Goal: Task Accomplishment & Management: Complete application form

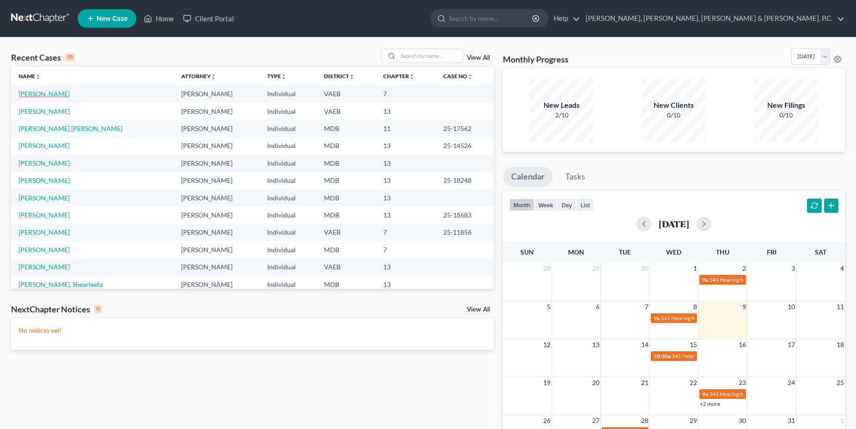
click at [44, 93] on link "[PERSON_NAME]" at bounding box center [43, 94] width 51 height 8
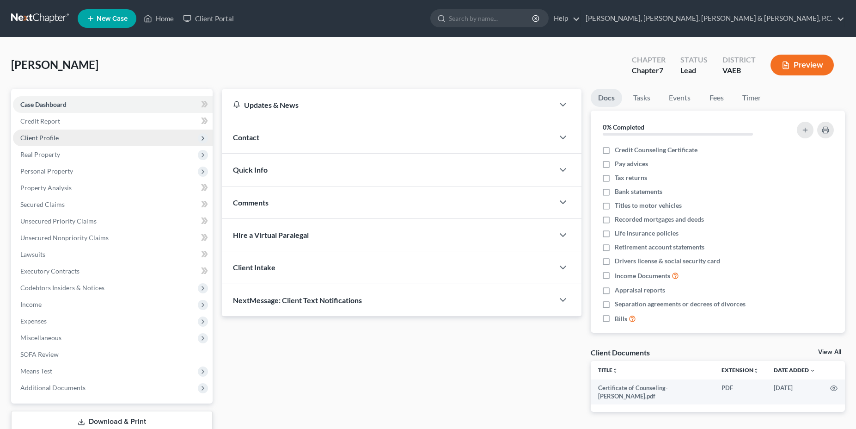
click at [66, 142] on span "Client Profile" at bounding box center [113, 137] width 200 height 17
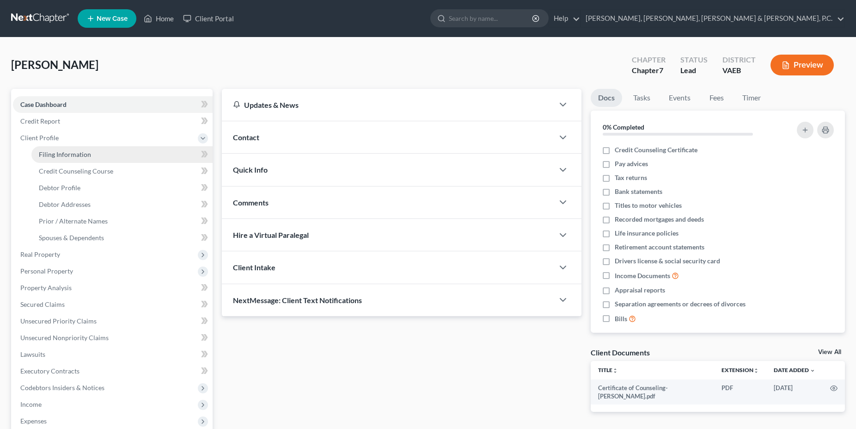
click at [68, 154] on span "Filing Information" at bounding box center [65, 154] width 52 height 8
select select "1"
select select "0"
select select "1"
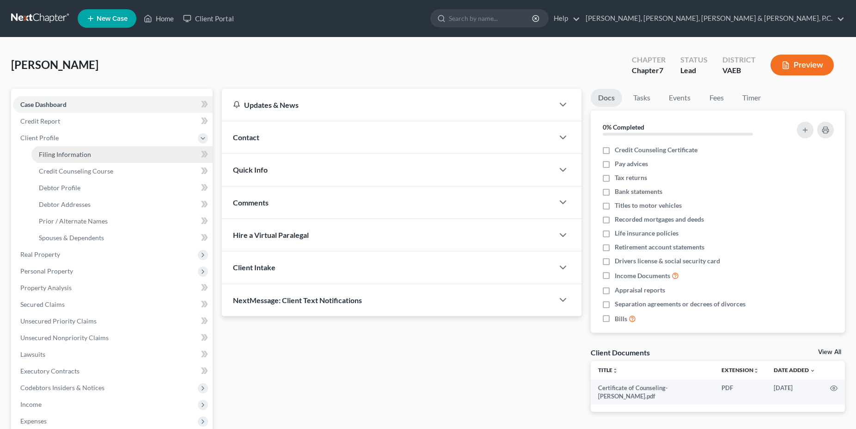
select select "48"
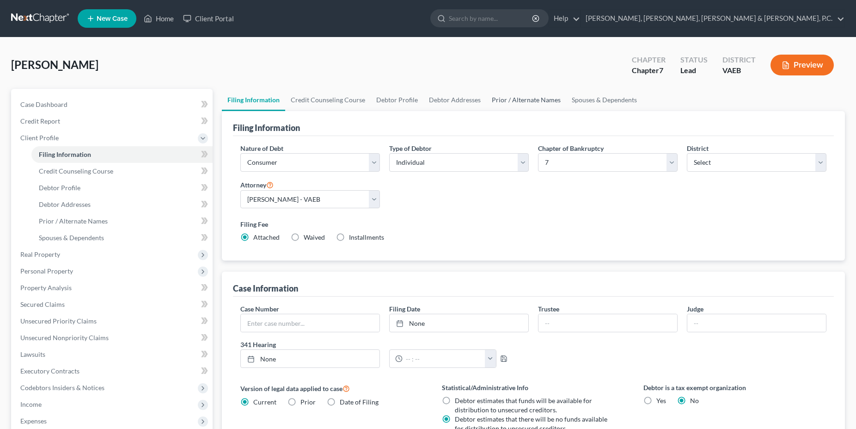
click at [518, 97] on link "Prior / Alternate Names" at bounding box center [527, 100] width 80 height 22
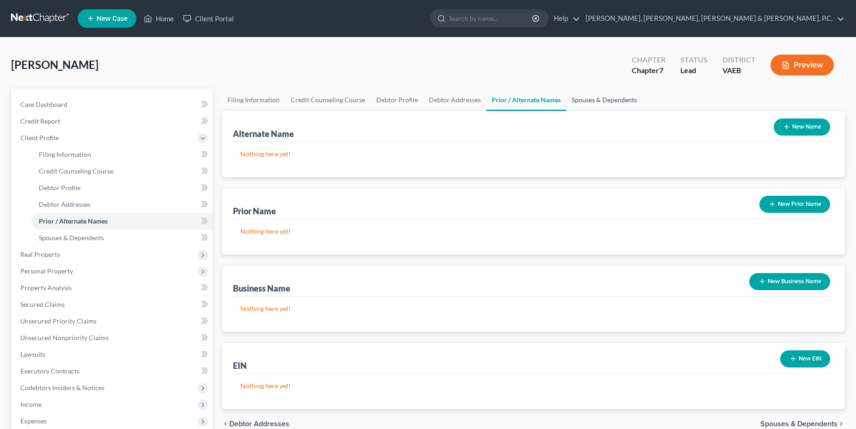
click at [588, 96] on link "Spouses & Dependents" at bounding box center [605, 100] width 76 height 22
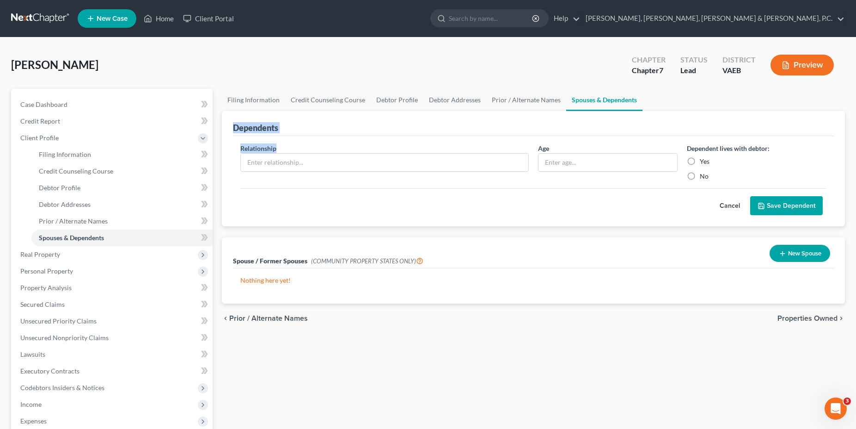
drag, startPoint x: 294, startPoint y: 141, endPoint x: 232, endPoint y: 122, distance: 64.8
click at [232, 122] on div "Dependents Relationship * Age Dependent lives with debtor: Yes No Cancel Save D…" at bounding box center [533, 169] width 623 height 116
click at [283, 139] on div "Relationship * Age Dependent lives with debtor: Yes No Cancel Save Dependent" at bounding box center [533, 181] width 601 height 91
drag, startPoint x: 284, startPoint y: 148, endPoint x: 227, endPoint y: 124, distance: 62.4
click at [227, 124] on div "Dependents Relationship * Age Dependent lives with debtor: Yes No Cancel Save D…" at bounding box center [533, 169] width 623 height 116
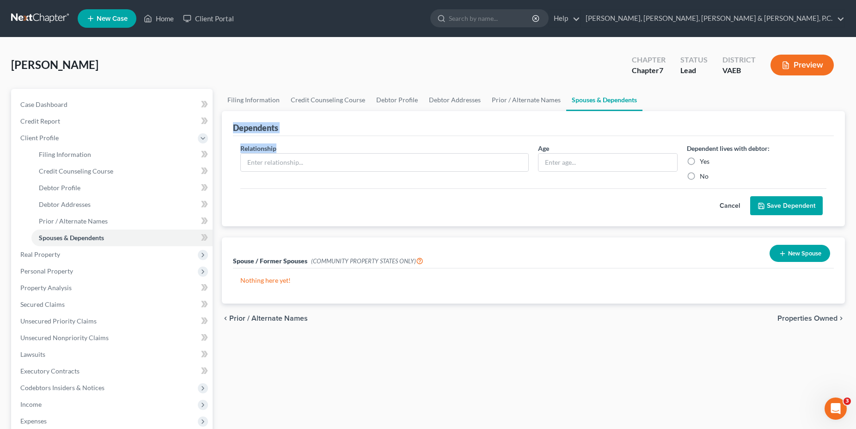
click at [278, 142] on div "Relationship * Age Dependent lives with debtor: Yes No Cancel Save Dependent" at bounding box center [533, 181] width 601 height 91
drag, startPoint x: 285, startPoint y: 149, endPoint x: 231, endPoint y: 124, distance: 59.0
click at [231, 124] on div "Dependents Relationship * Age Dependent lives with debtor: Yes No Cancel Save D…" at bounding box center [533, 169] width 623 height 116
click at [272, 143] on label "Relationship *" at bounding box center [258, 148] width 36 height 10
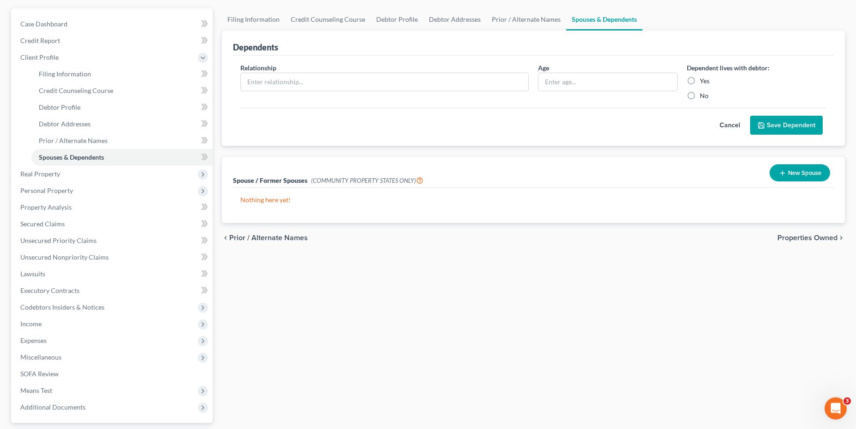
scroll to position [94, 0]
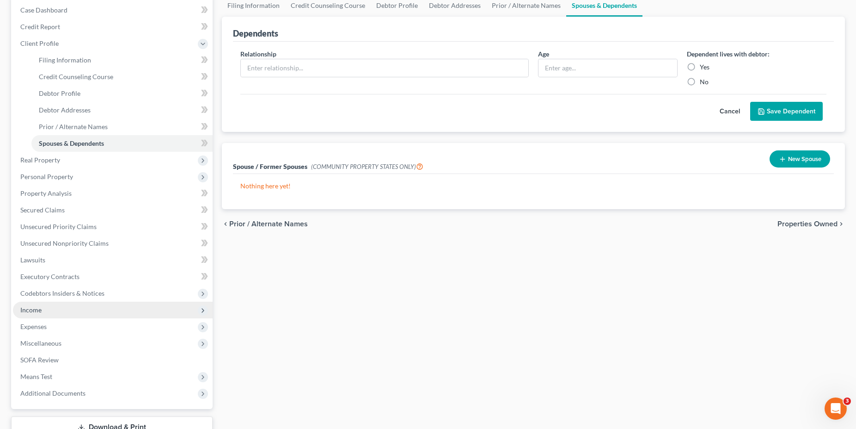
click at [42, 309] on span "Income" at bounding box center [113, 310] width 200 height 17
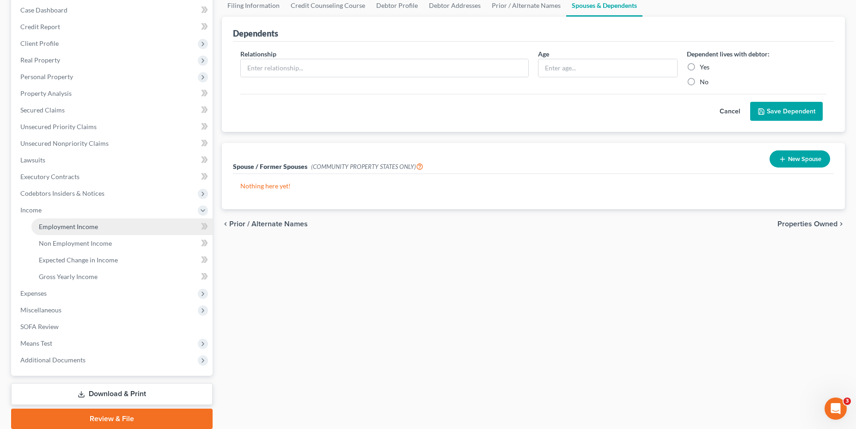
click at [67, 230] on span "Employment Income" at bounding box center [68, 226] width 59 height 8
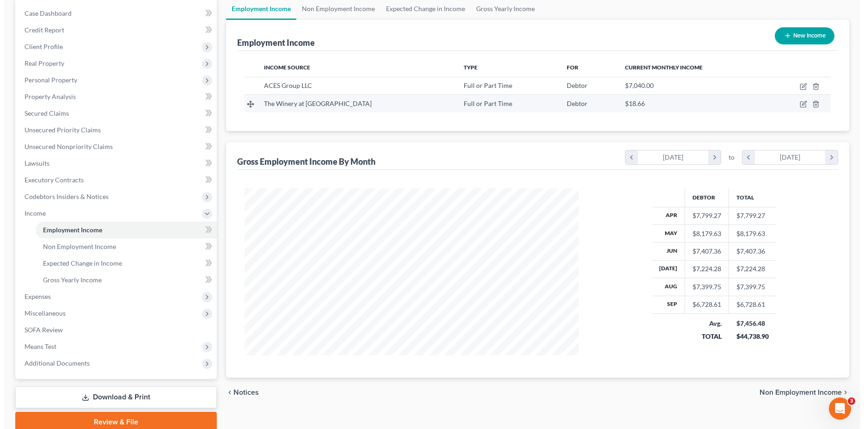
scroll to position [94, 0]
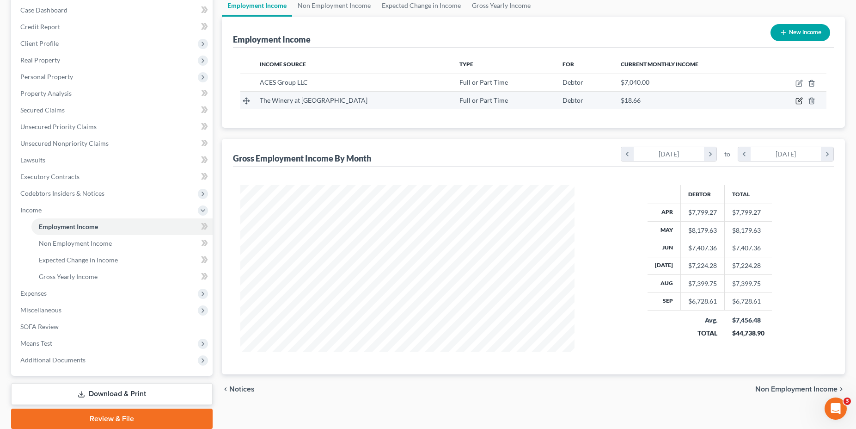
click at [799, 99] on icon "button" at bounding box center [799, 100] width 7 height 7
select select "0"
select select "48"
select select "2"
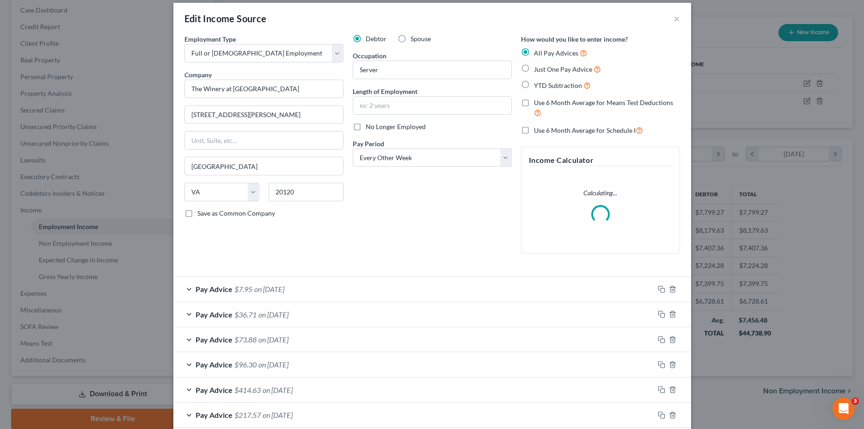
scroll to position [0, 0]
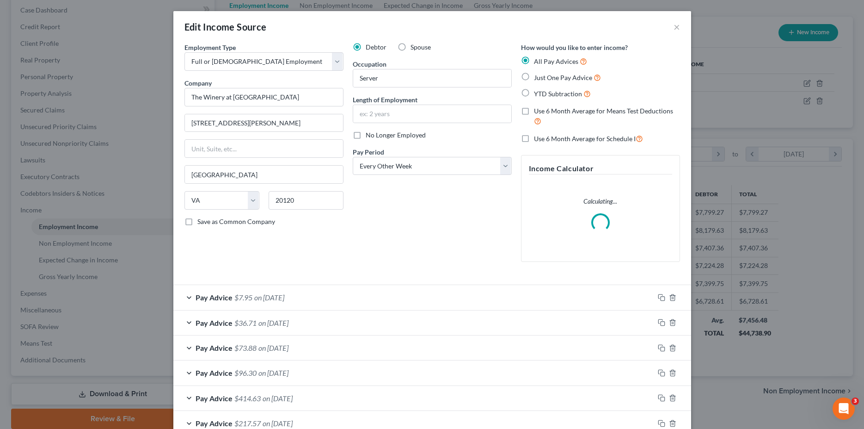
click at [366, 134] on label "No Longer Employed" at bounding box center [396, 134] width 60 height 9
click at [370, 134] on input "No Longer Employed" at bounding box center [373, 133] width 6 height 6
checkbox input "true"
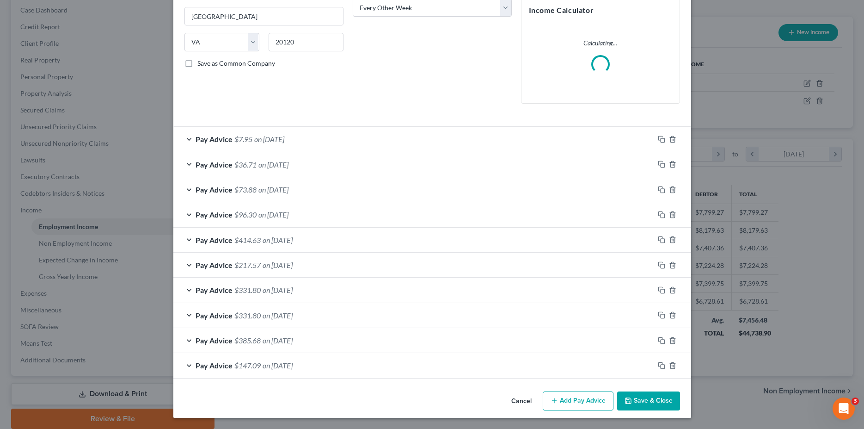
click at [647, 400] on button "Save & Close" at bounding box center [648, 400] width 63 height 19
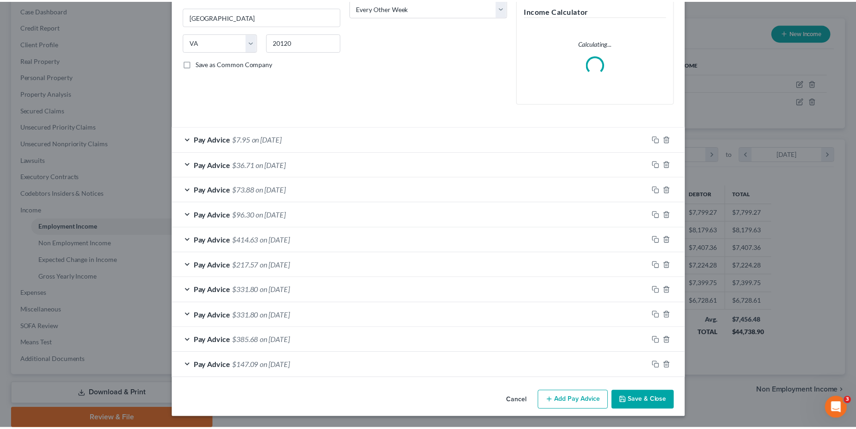
scroll to position [0, 0]
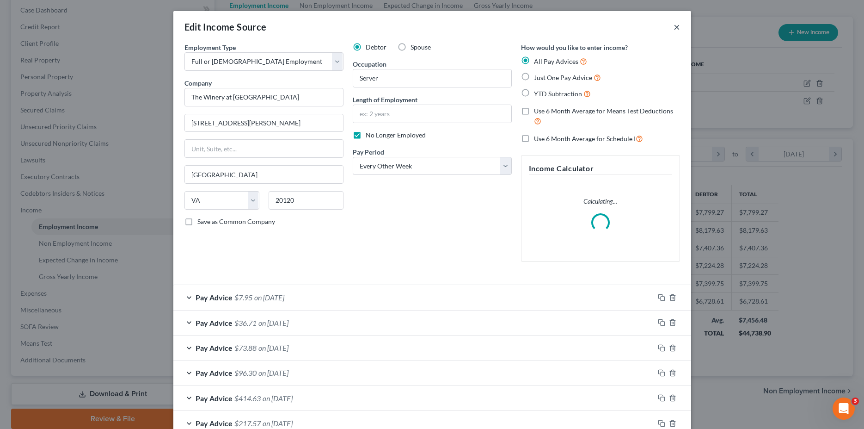
click at [674, 25] on button "×" at bounding box center [677, 26] width 6 height 11
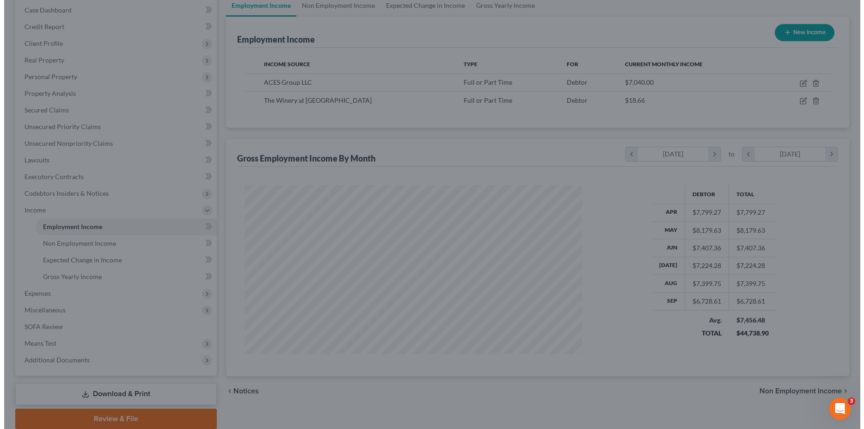
scroll to position [462289, 462104]
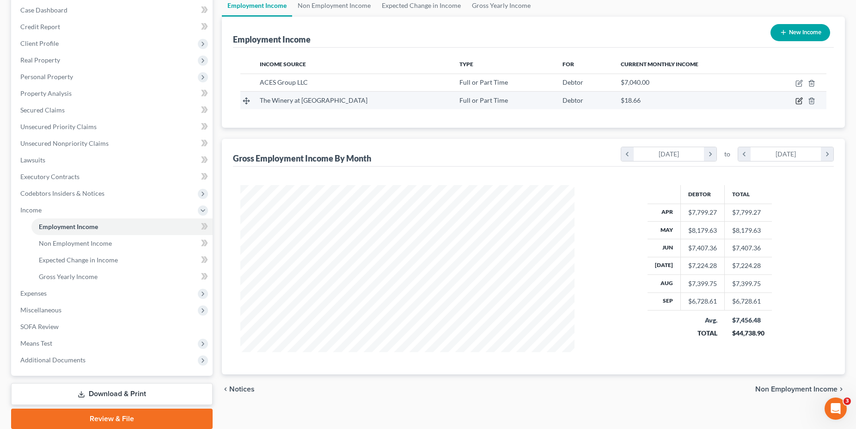
click at [796, 101] on icon "button" at bounding box center [799, 102] width 6 height 6
select select "0"
select select "48"
select select "2"
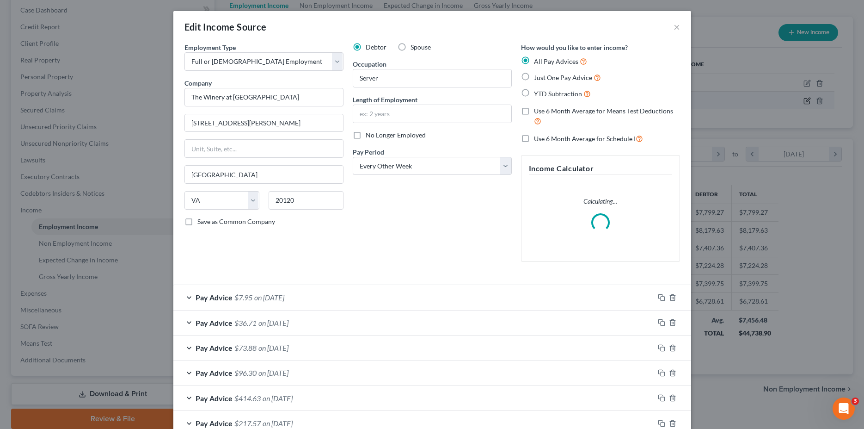
scroll to position [169, 356]
click at [284, 301] on span "on [DATE]" at bounding box center [269, 297] width 30 height 9
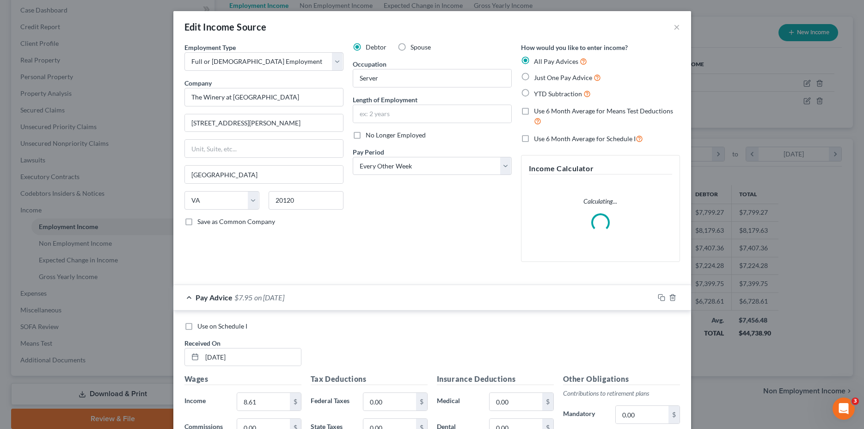
click at [284, 300] on span "on [DATE]" at bounding box center [269, 297] width 30 height 9
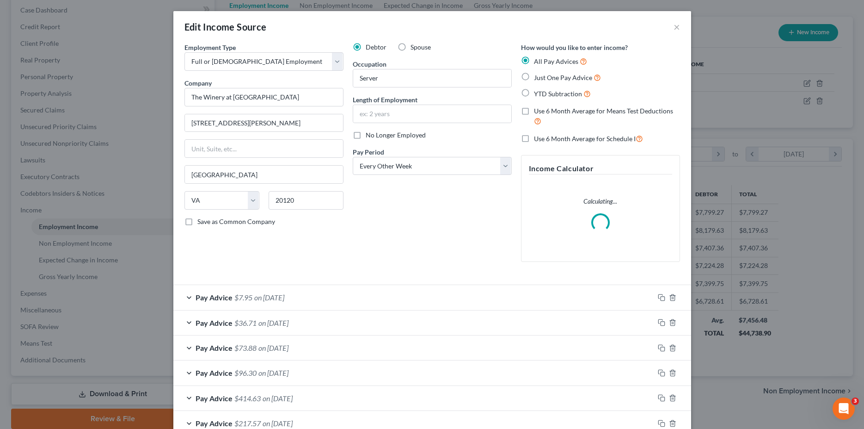
click at [366, 134] on label "No Longer Employed" at bounding box center [396, 134] width 60 height 9
click at [370, 134] on input "No Longer Employed" at bounding box center [373, 133] width 6 height 6
checkbox input "true"
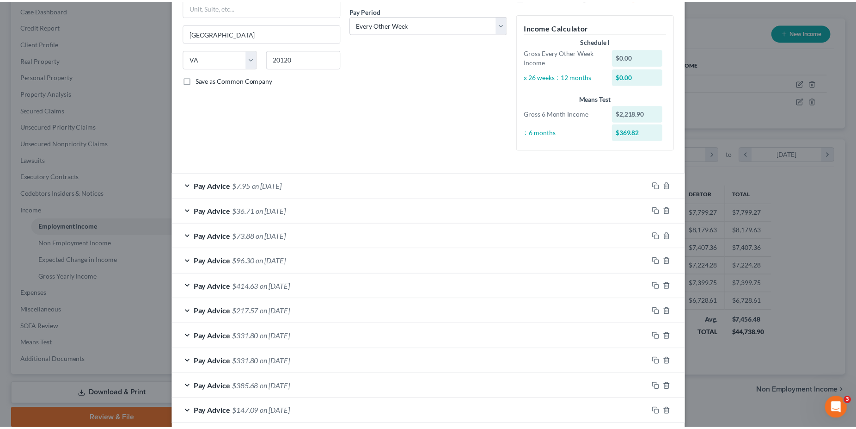
scroll to position [188, 0]
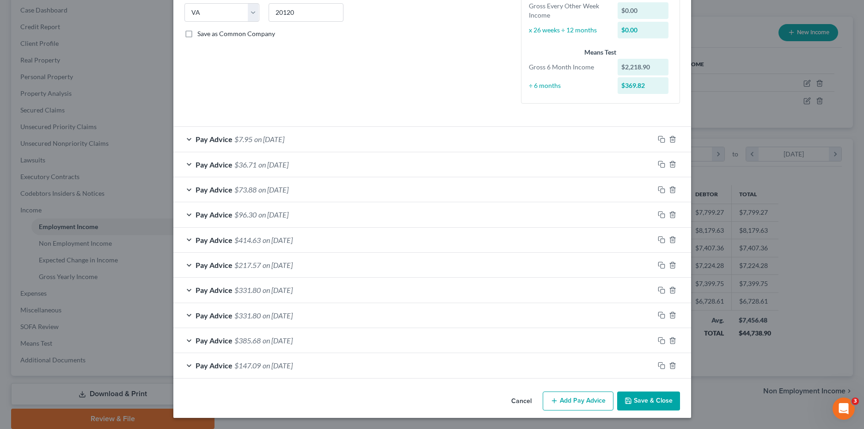
click at [657, 400] on button "Save & Close" at bounding box center [648, 400] width 63 height 19
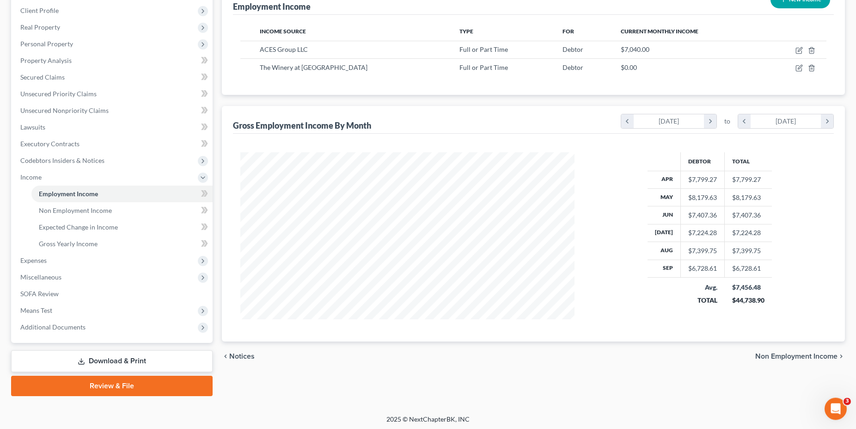
scroll to position [129, 0]
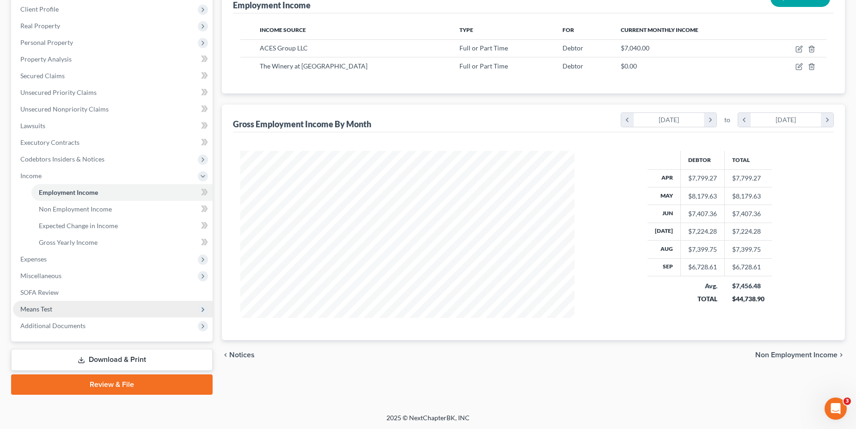
click at [61, 308] on span "Means Test" at bounding box center [113, 309] width 200 height 17
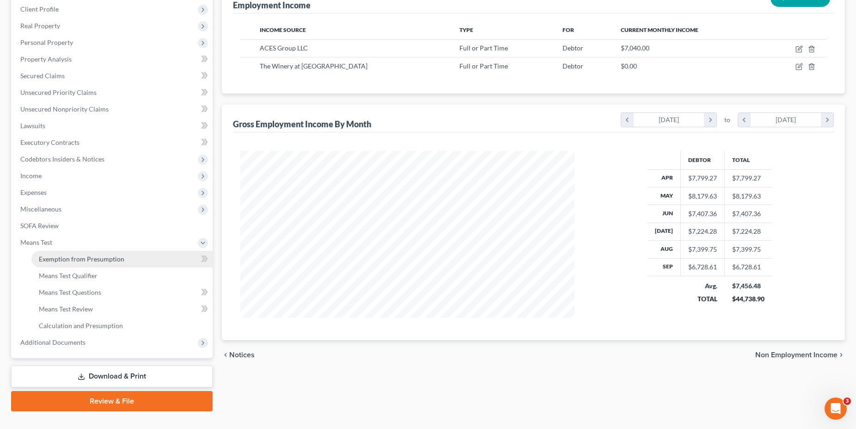
click at [80, 263] on link "Exemption from Presumption" at bounding box center [121, 259] width 181 height 17
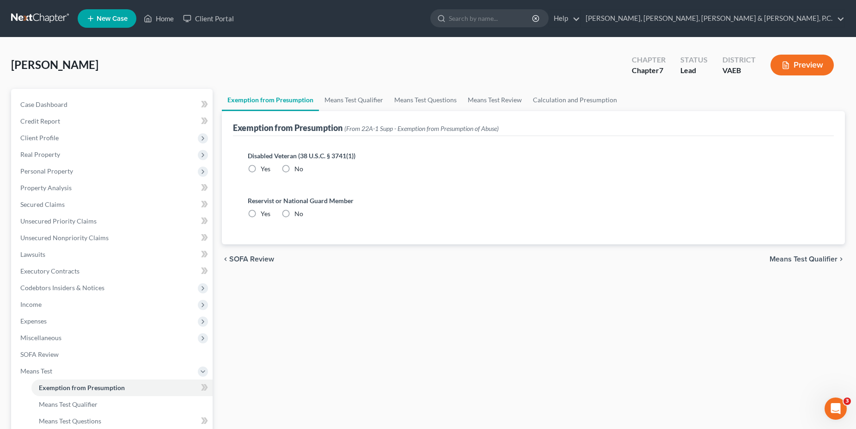
radio input "true"
click at [295, 171] on label "No" at bounding box center [299, 168] width 9 height 9
click at [298, 170] on input "No" at bounding box center [301, 167] width 6 height 6
click at [339, 103] on link "Means Test Qualifier" at bounding box center [354, 100] width 70 height 22
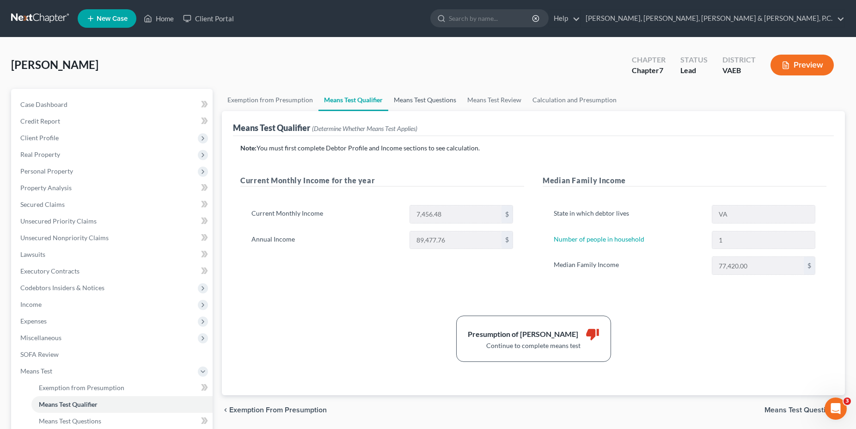
click at [405, 101] on link "Means Test Questions" at bounding box center [425, 100] width 74 height 22
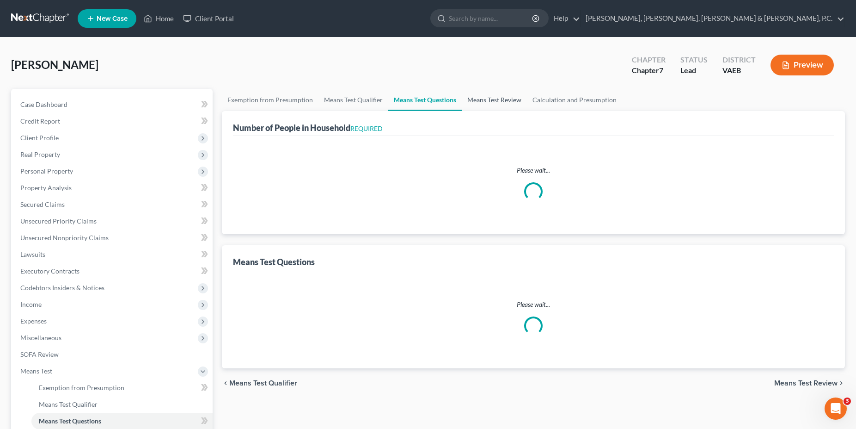
select select "1"
select select "2"
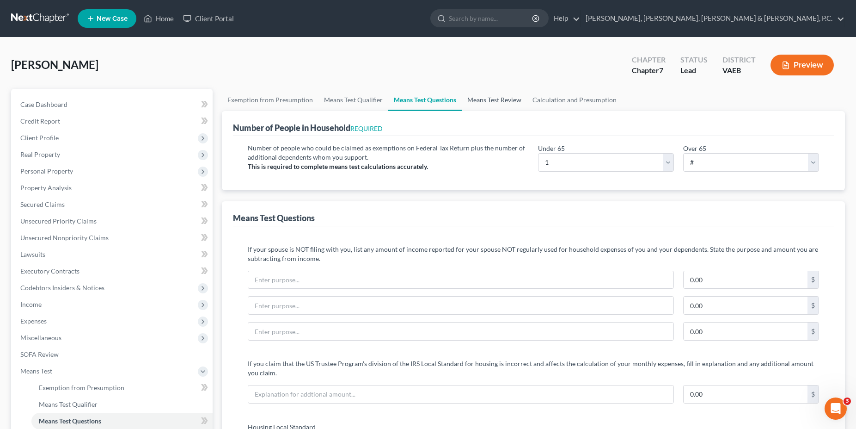
click at [487, 99] on link "Means Test Review" at bounding box center [494, 100] width 65 height 22
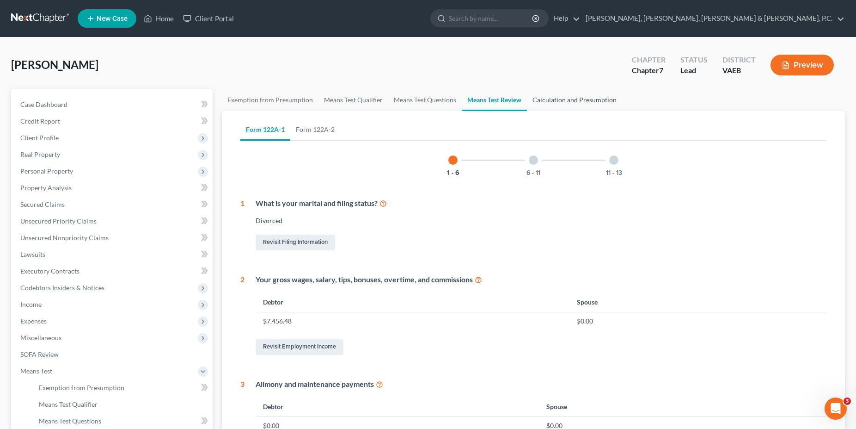
click at [576, 101] on link "Calculation and Presumption" at bounding box center [574, 100] width 95 height 22
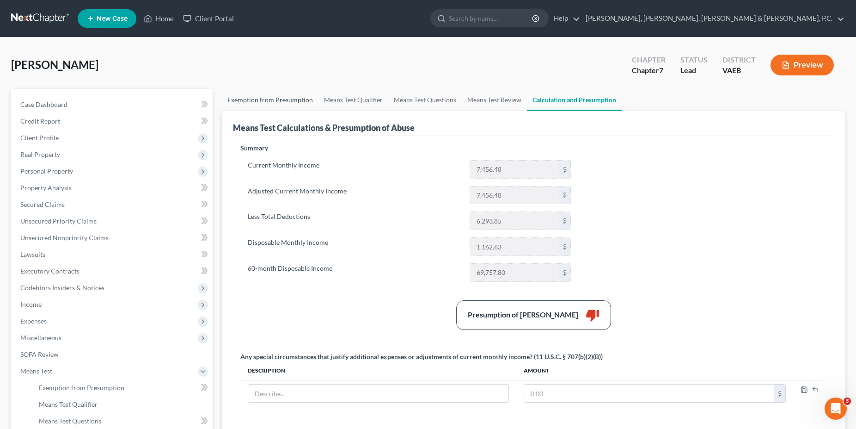
click at [280, 99] on link "Exemption from Presumption" at bounding box center [270, 100] width 97 height 22
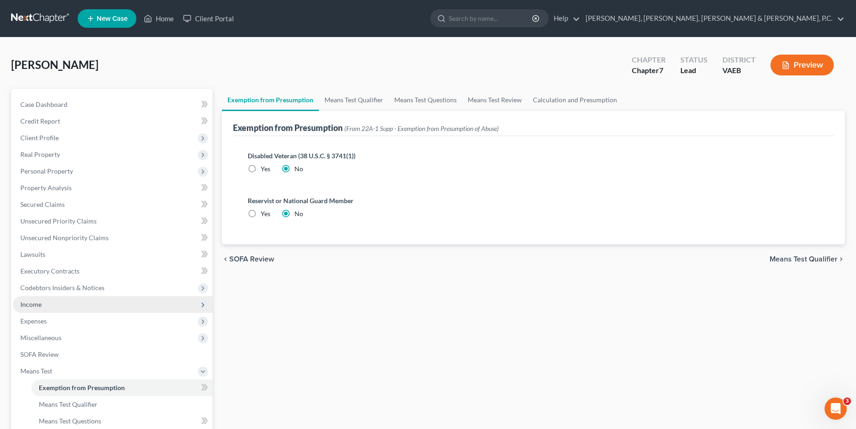
click at [58, 302] on span "Income" at bounding box center [113, 304] width 200 height 17
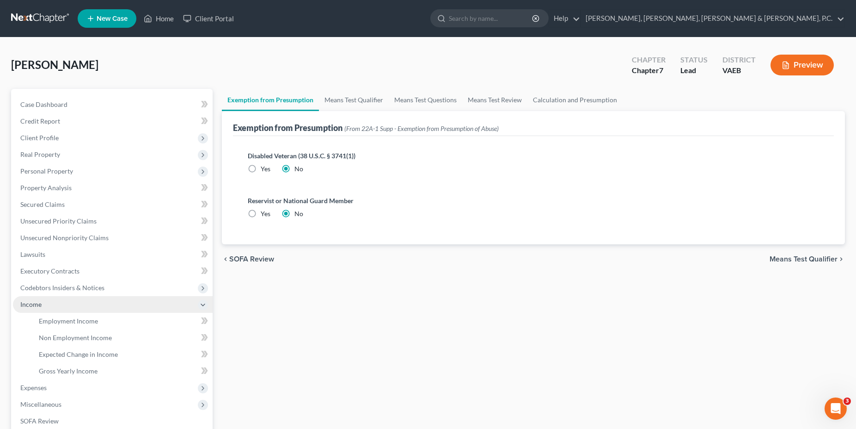
click at [31, 307] on span "Income" at bounding box center [30, 304] width 21 height 8
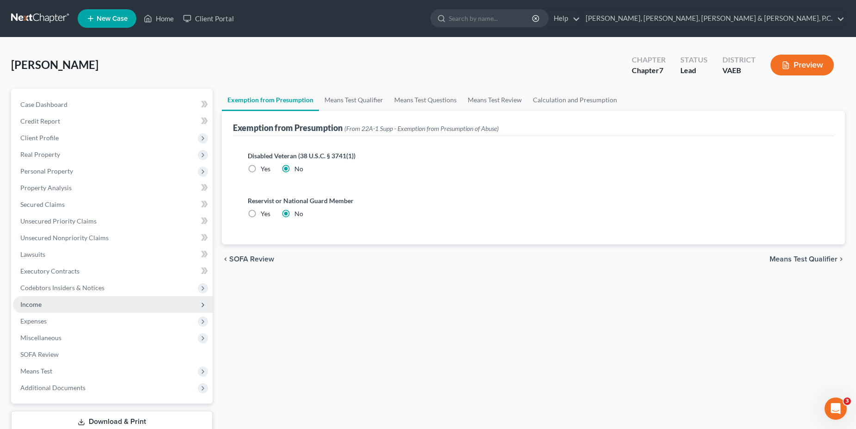
click at [46, 305] on span "Income" at bounding box center [113, 304] width 200 height 17
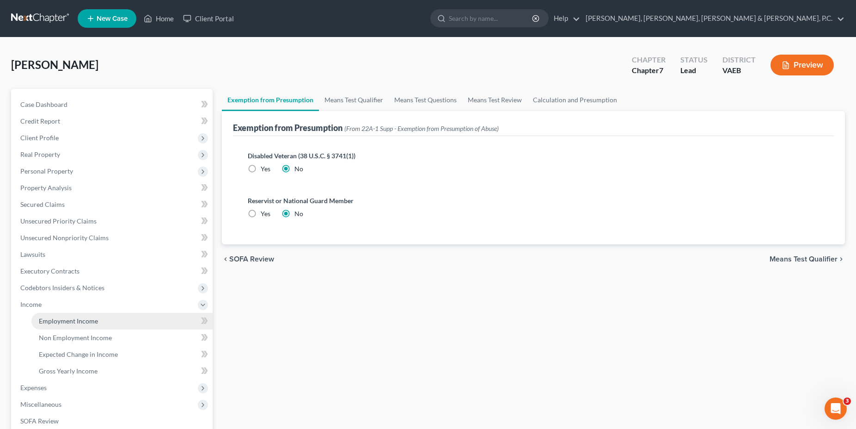
click at [61, 316] on link "Employment Income" at bounding box center [121, 321] width 181 height 17
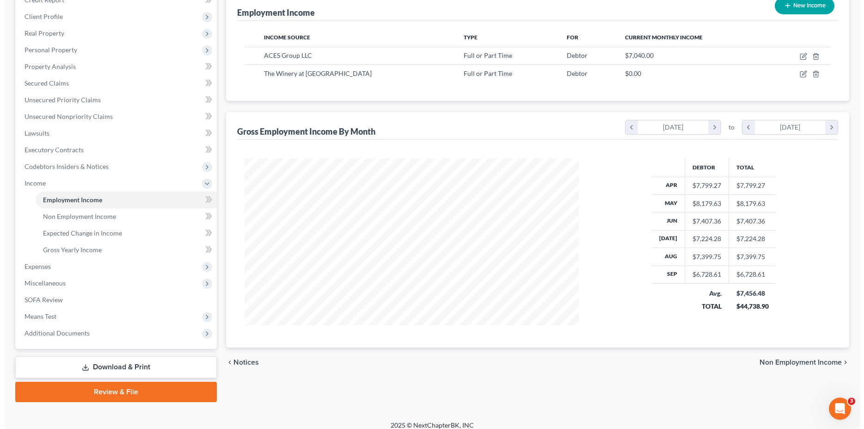
scroll to position [129, 0]
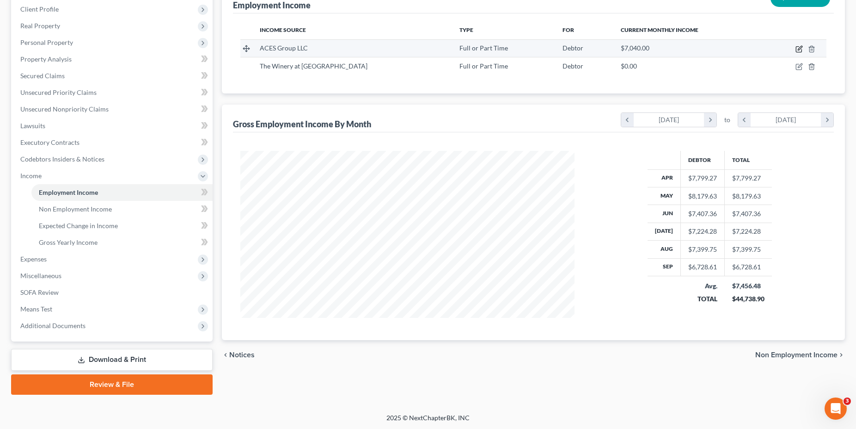
click at [799, 51] on icon "button" at bounding box center [799, 48] width 7 height 7
select select "0"
select select "1"
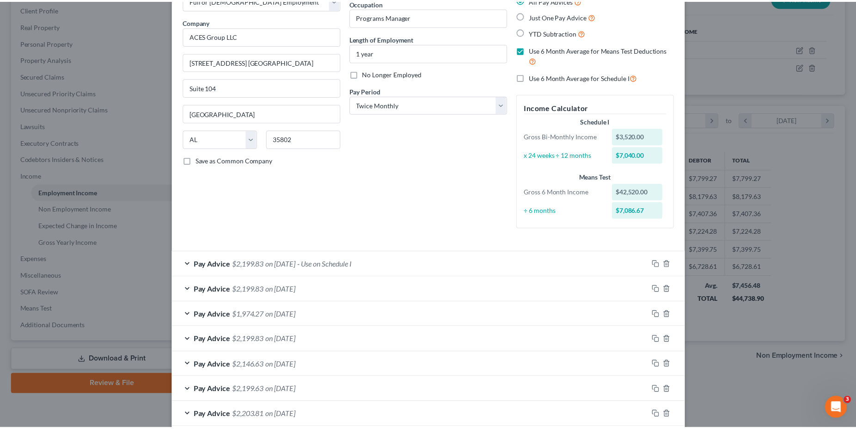
scroll to position [0, 0]
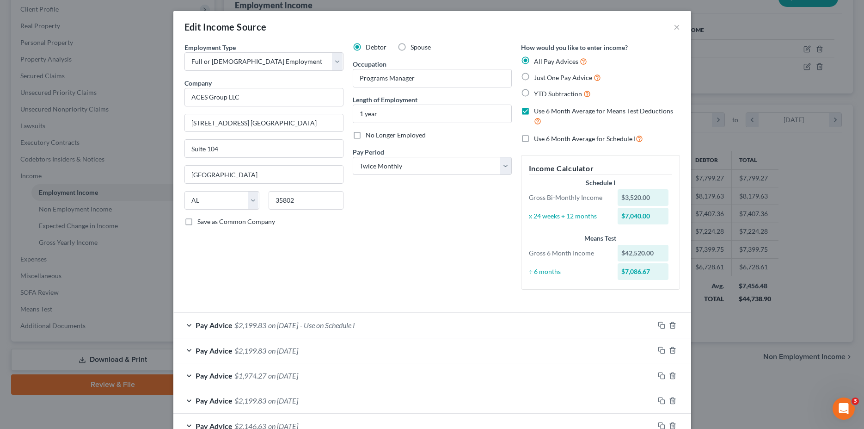
click at [670, 27] on div "Edit Income Source ×" at bounding box center [432, 26] width 518 height 31
click at [674, 31] on button "×" at bounding box center [677, 26] width 6 height 11
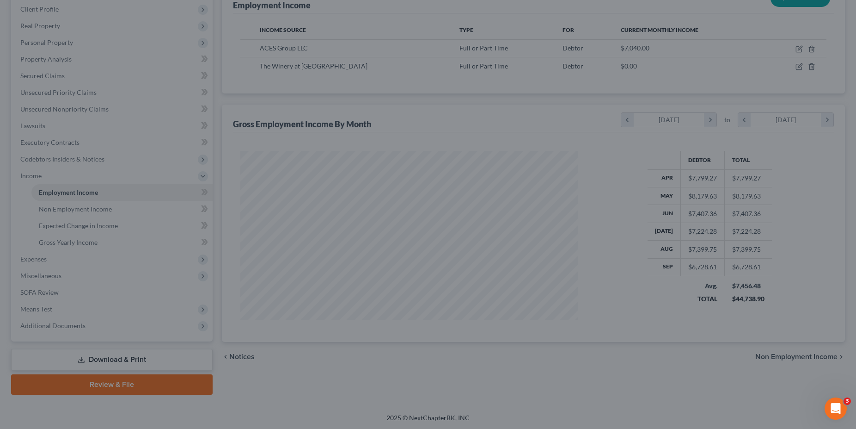
scroll to position [462289, 462104]
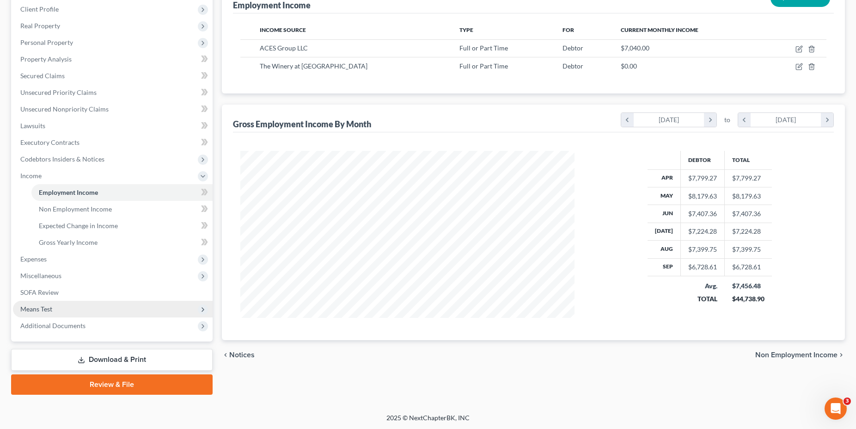
click at [54, 311] on span "Means Test" at bounding box center [113, 309] width 200 height 17
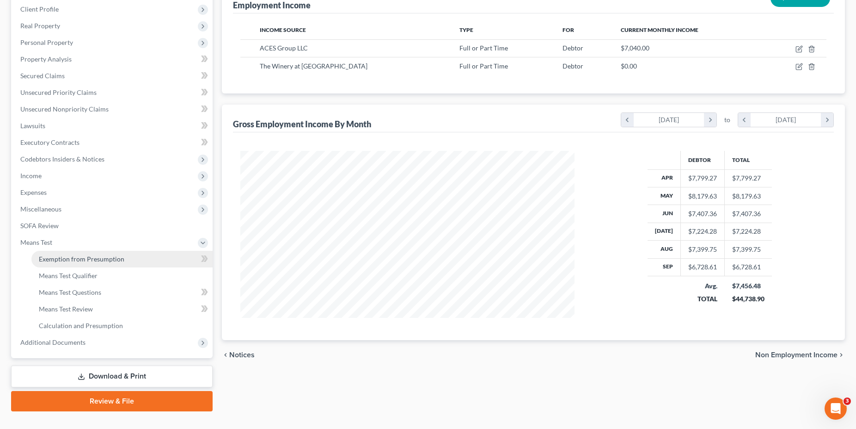
click at [61, 257] on span "Exemption from Presumption" at bounding box center [82, 259] width 86 height 8
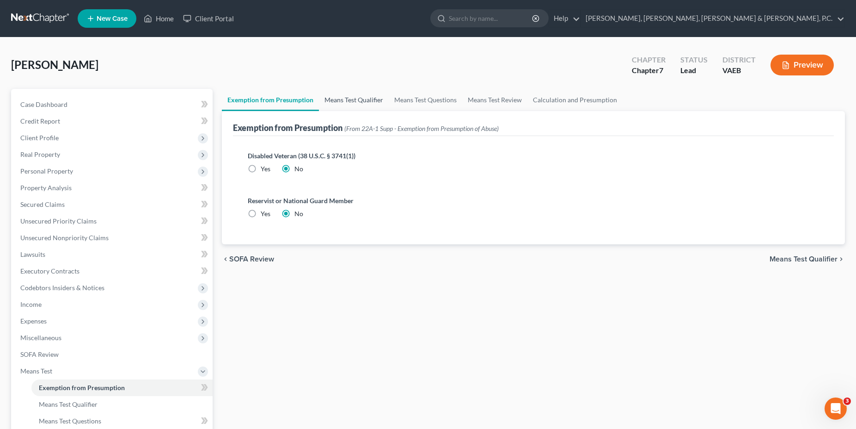
click at [376, 102] on link "Means Test Qualifier" at bounding box center [354, 100] width 70 height 22
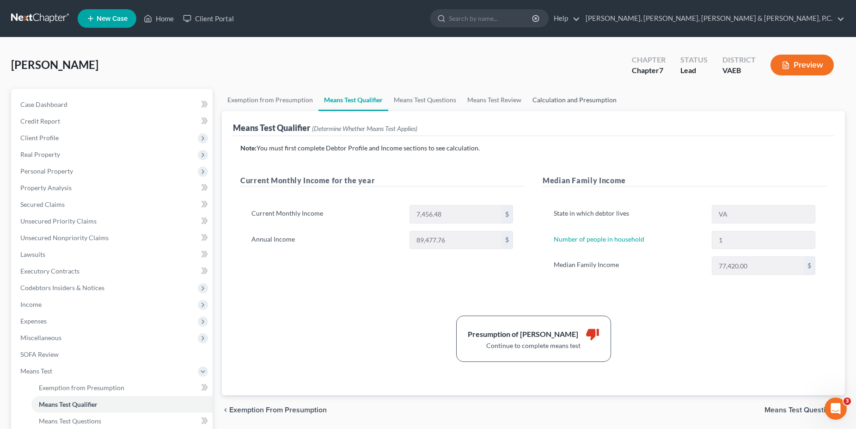
click at [557, 94] on link "Calculation and Presumption" at bounding box center [574, 100] width 95 height 22
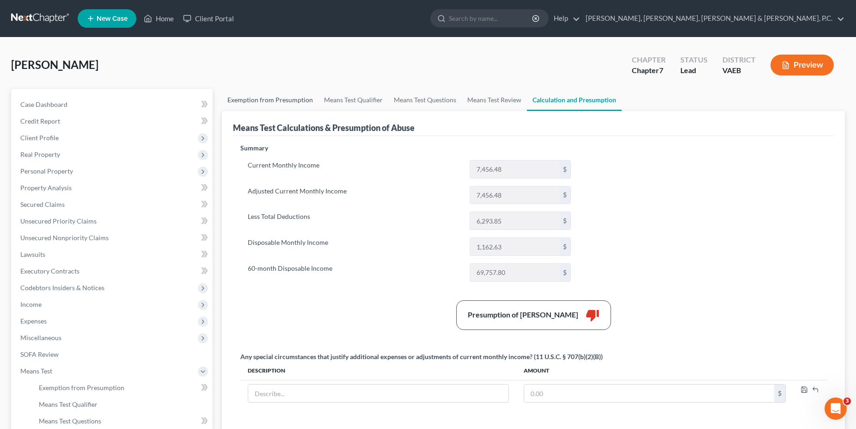
click at [273, 105] on link "Exemption from Presumption" at bounding box center [270, 100] width 97 height 22
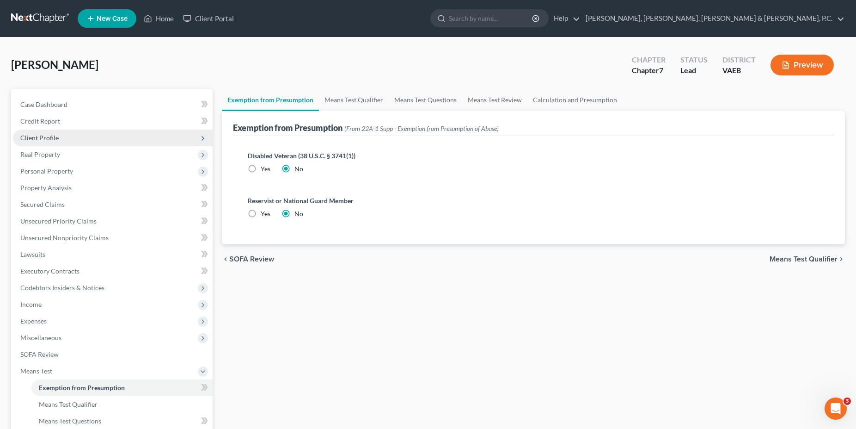
click at [73, 143] on span "Client Profile" at bounding box center [113, 137] width 200 height 17
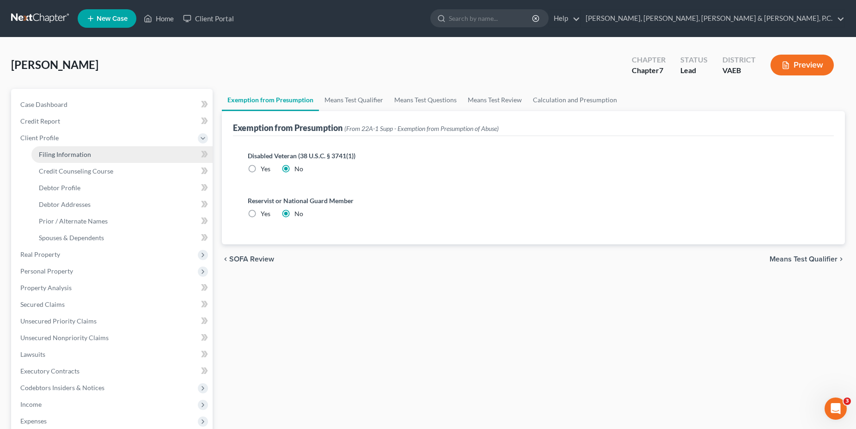
click at [71, 153] on span "Filing Information" at bounding box center [65, 154] width 52 height 8
select select "1"
select select "0"
select select "83"
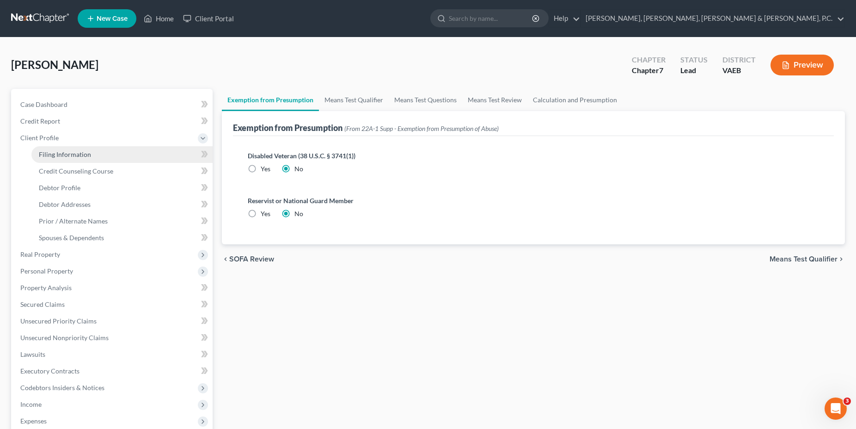
select select "1"
select select "48"
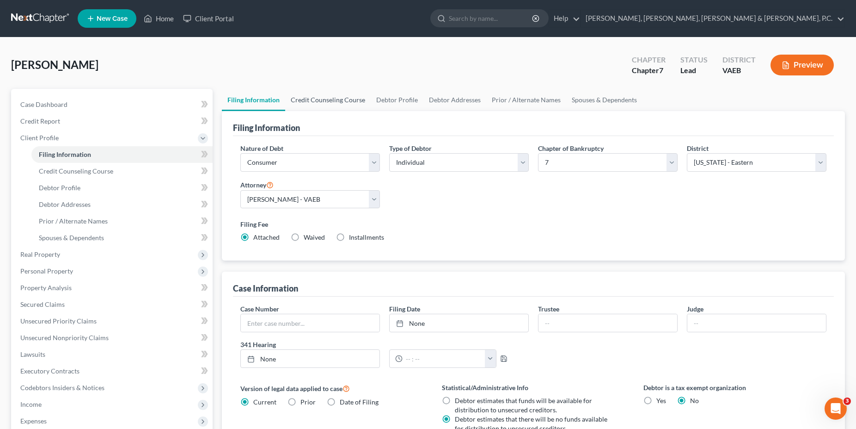
click at [341, 102] on link "Credit Counseling Course" at bounding box center [328, 100] width 86 height 22
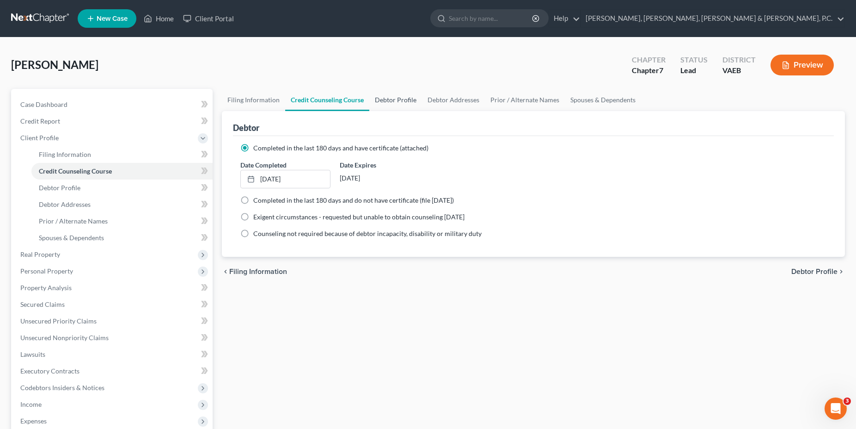
click at [387, 101] on link "Debtor Profile" at bounding box center [396, 100] width 53 height 22
select select "3"
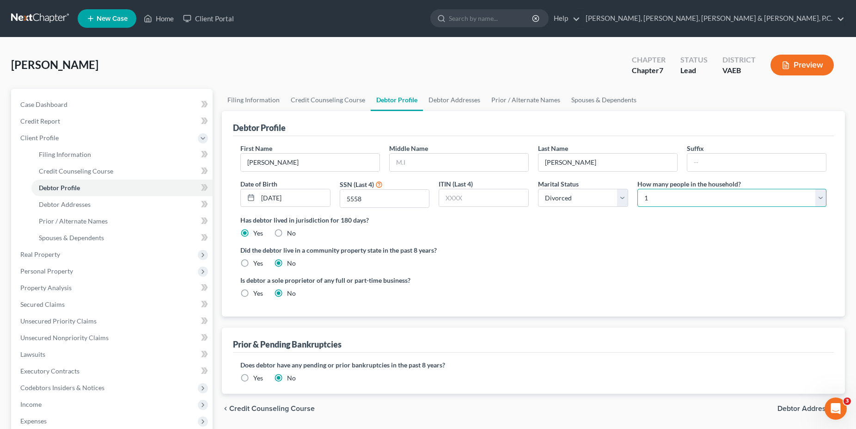
click at [638, 189] on select "Select 1 2 3 4 5 6 7 8 9 10 11 12 13 14 15 16 17 18 19 20" at bounding box center [732, 198] width 189 height 18
select select "1"
click option "2" at bounding box center [0, 0] width 0 height 0
click at [575, 103] on link "Spouses & Dependents" at bounding box center [604, 100] width 76 height 22
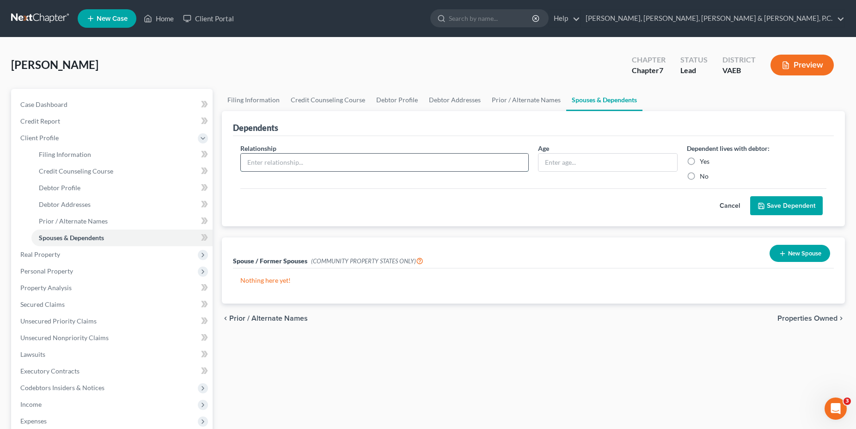
click at [377, 163] on input "text" at bounding box center [385, 163] width 288 height 18
type input "S"
type input "Daughter"
type input "20"
click at [700, 173] on label "No" at bounding box center [704, 176] width 9 height 9
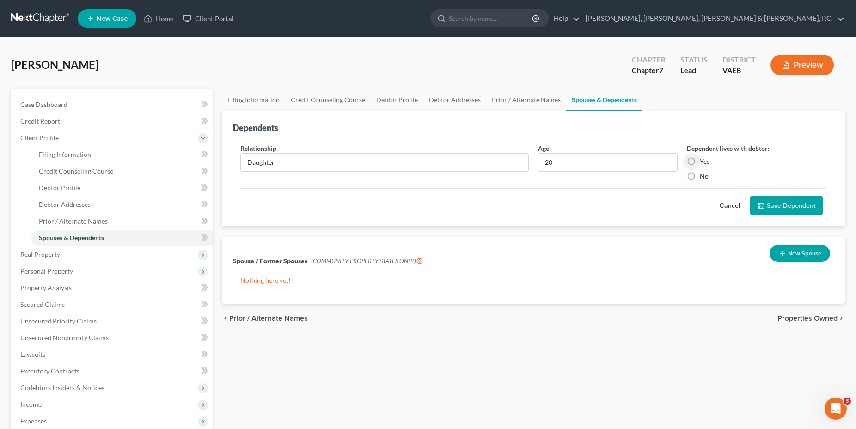
click at [704, 173] on input "No" at bounding box center [707, 175] width 6 height 6
radio input "true"
click at [796, 207] on button "Save Dependent" at bounding box center [787, 205] width 73 height 19
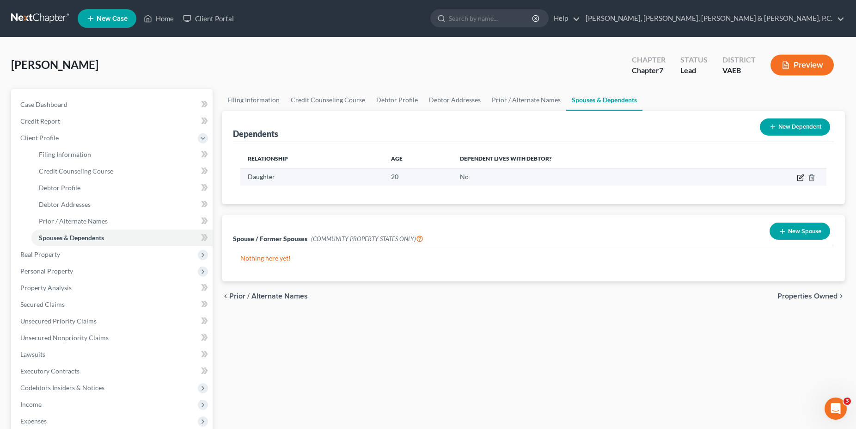
click at [803, 178] on icon "button" at bounding box center [801, 178] width 6 height 6
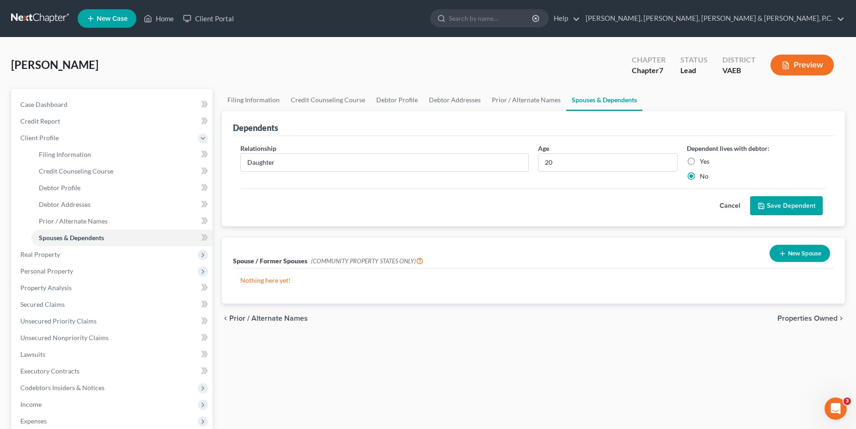
click at [700, 161] on label "Yes" at bounding box center [705, 161] width 10 height 9
click at [704, 161] on input "Yes" at bounding box center [707, 160] width 6 height 6
radio input "true"
click at [788, 198] on button "Save Dependent" at bounding box center [787, 205] width 73 height 19
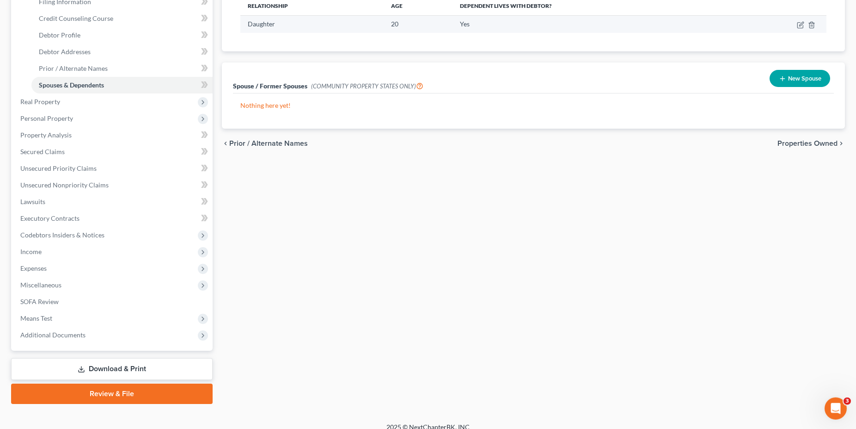
scroll to position [162, 0]
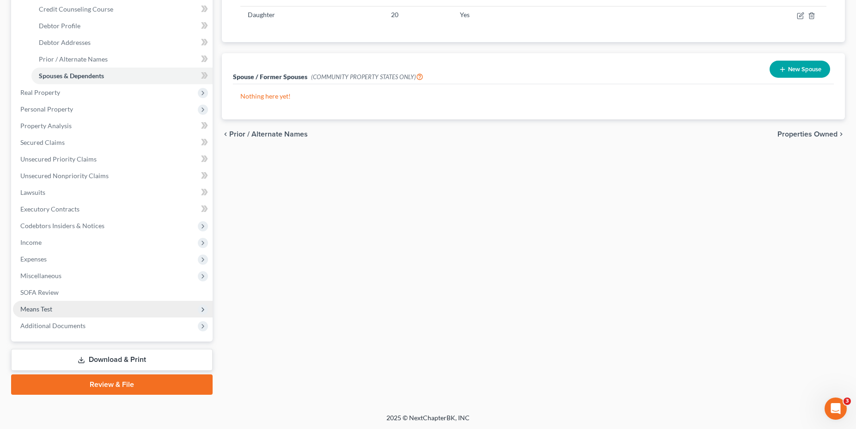
click at [38, 307] on span "Means Test" at bounding box center [36, 309] width 32 height 8
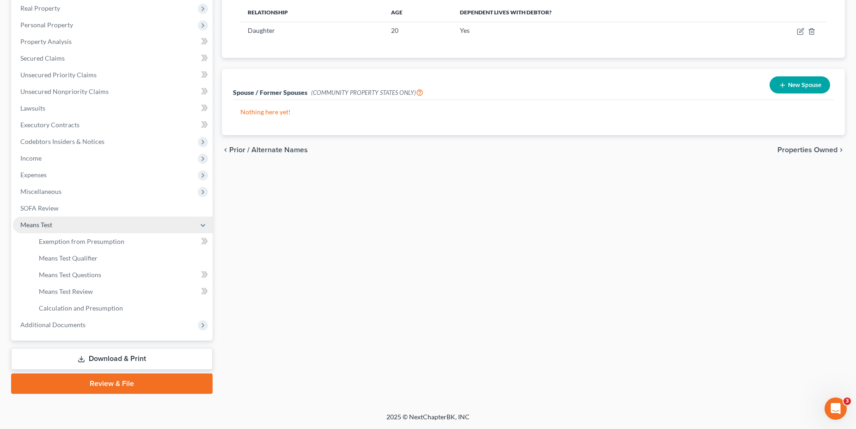
scroll to position [145, 0]
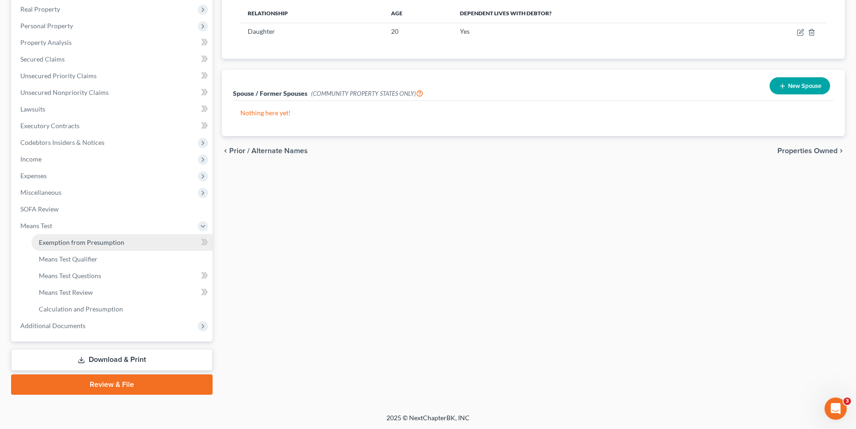
click at [114, 243] on span "Exemption from Presumption" at bounding box center [82, 242] width 86 height 8
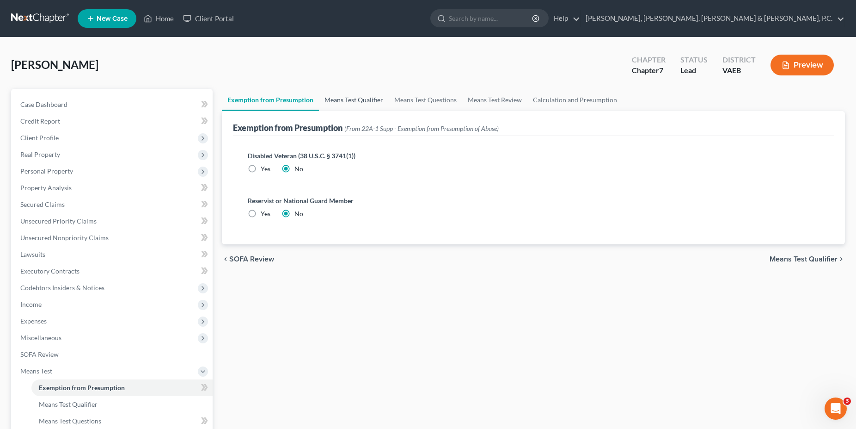
click at [366, 94] on link "Means Test Qualifier" at bounding box center [354, 100] width 70 height 22
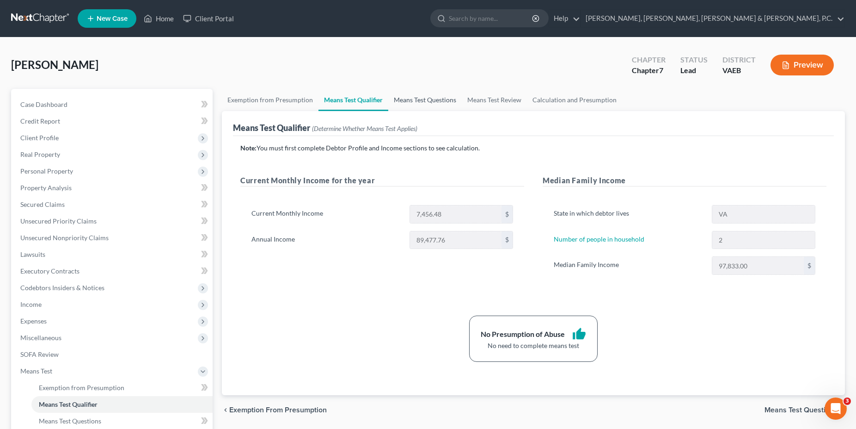
click at [416, 97] on link "Means Test Questions" at bounding box center [425, 100] width 74 height 22
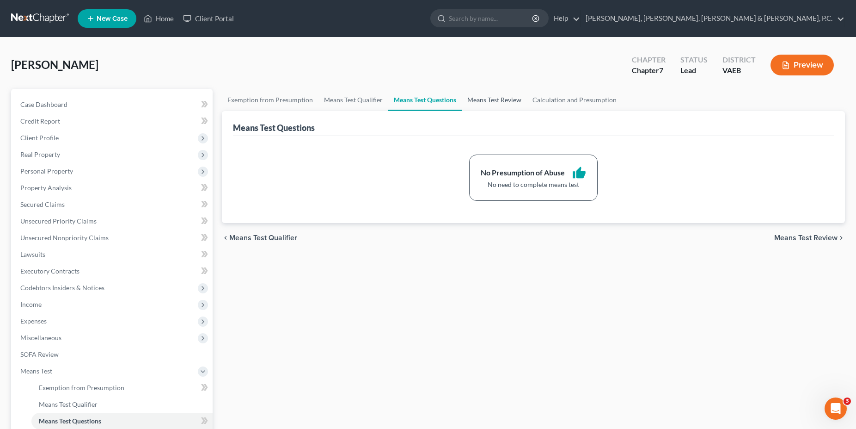
click at [493, 97] on link "Means Test Review" at bounding box center [494, 100] width 65 height 22
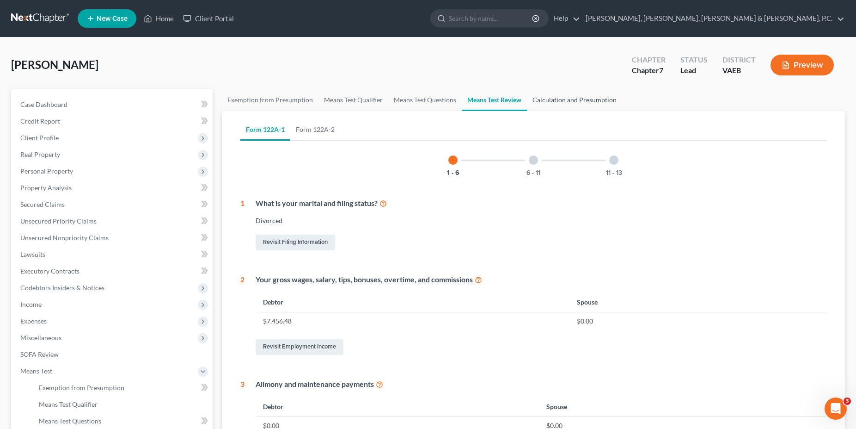
click at [566, 96] on link "Calculation and Presumption" at bounding box center [574, 100] width 95 height 22
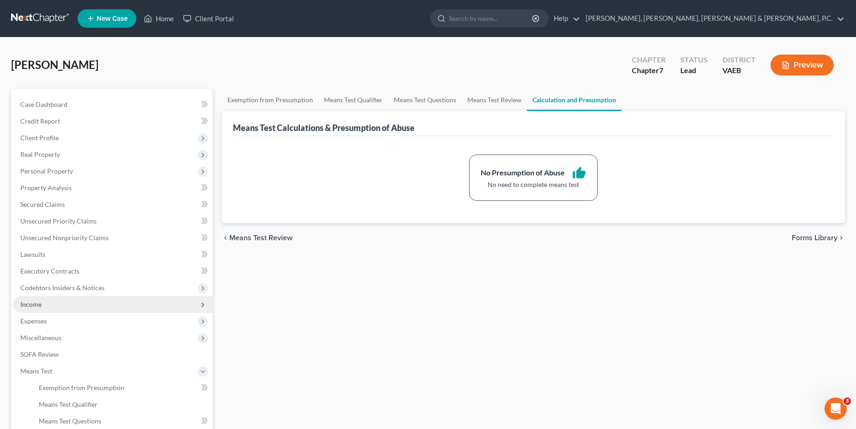
click at [44, 301] on span "Income" at bounding box center [113, 304] width 200 height 17
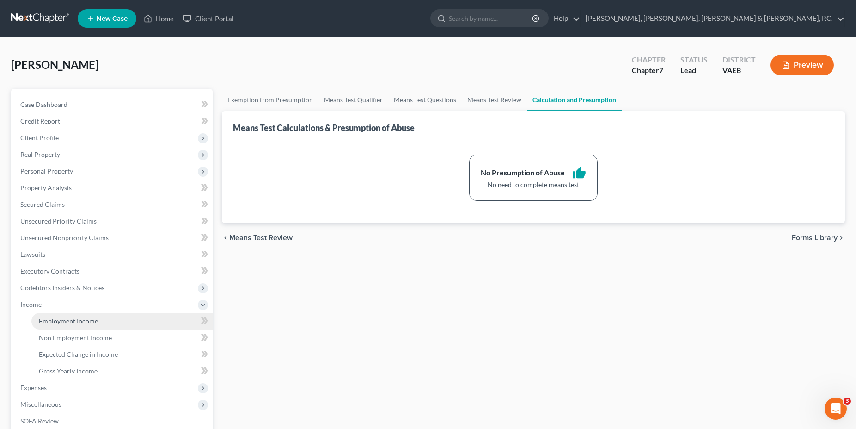
click at [55, 319] on span "Employment Income" at bounding box center [68, 321] width 59 height 8
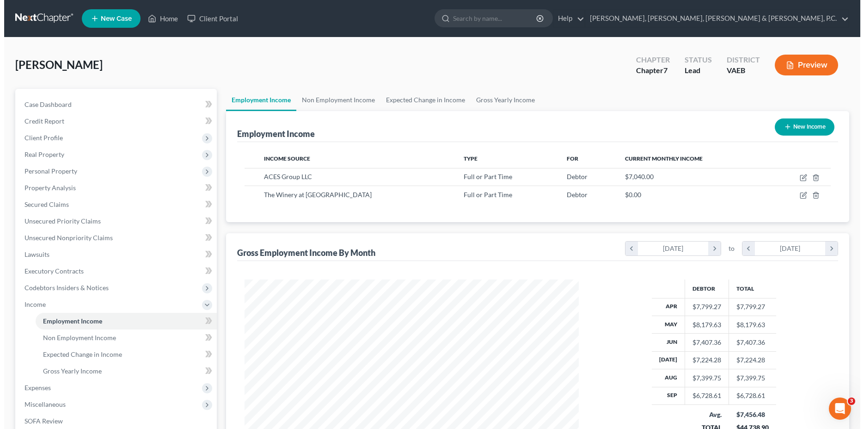
scroll to position [167, 353]
click at [807, 63] on button "Preview" at bounding box center [802, 65] width 63 height 21
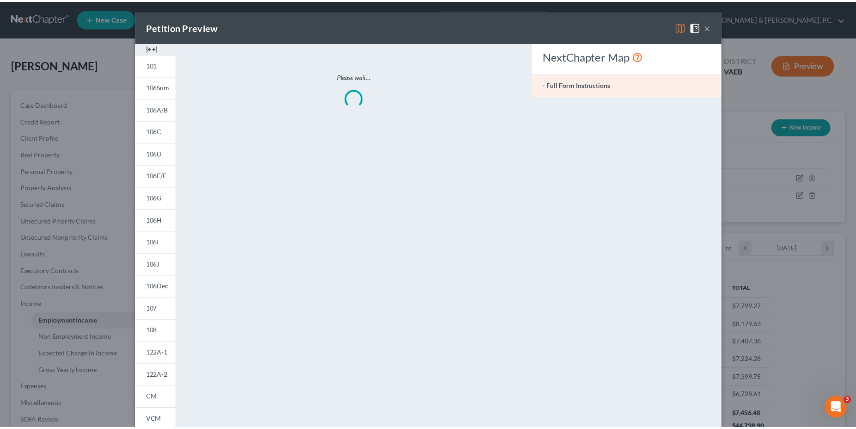
scroll to position [169, 356]
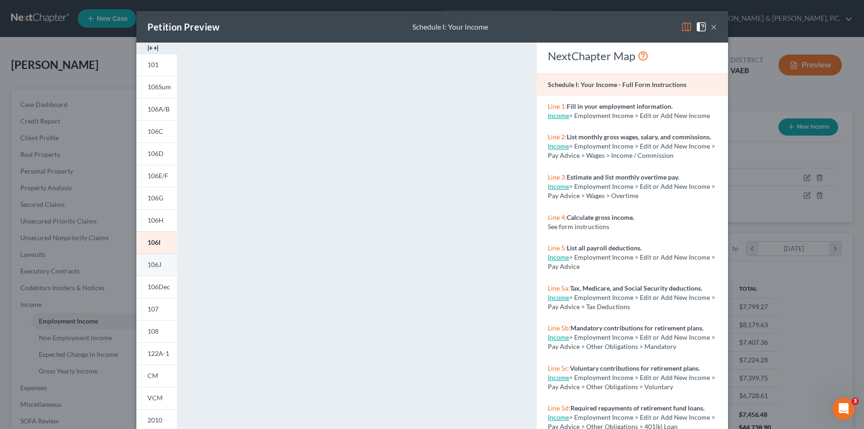
click at [160, 261] on link "106J" at bounding box center [156, 264] width 41 height 22
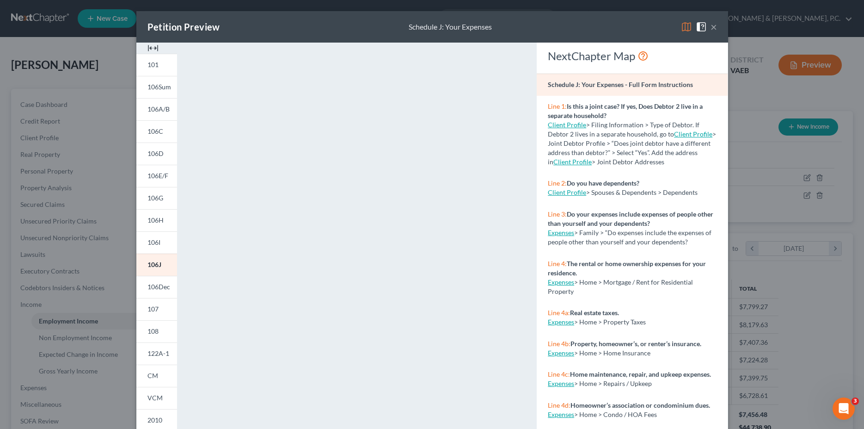
click at [742, 225] on div "Petition Preview Schedule J: Your Expenses × 101 106Sum 106A/B 106C 106D 106E/F…" at bounding box center [432, 214] width 864 height 429
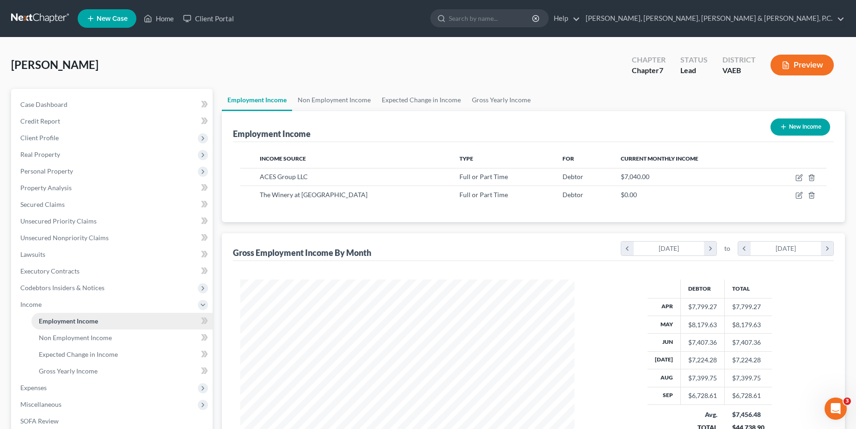
scroll to position [462289, 462104]
click at [55, 382] on span "Expenses" at bounding box center [113, 387] width 200 height 17
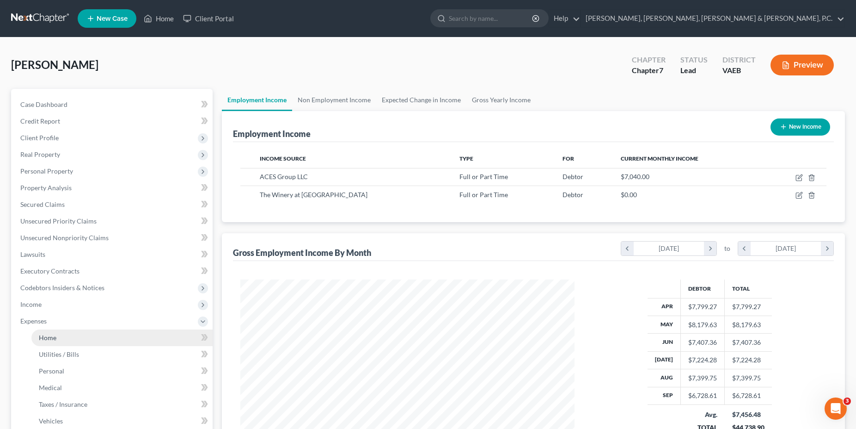
click at [70, 341] on link "Home" at bounding box center [121, 337] width 181 height 17
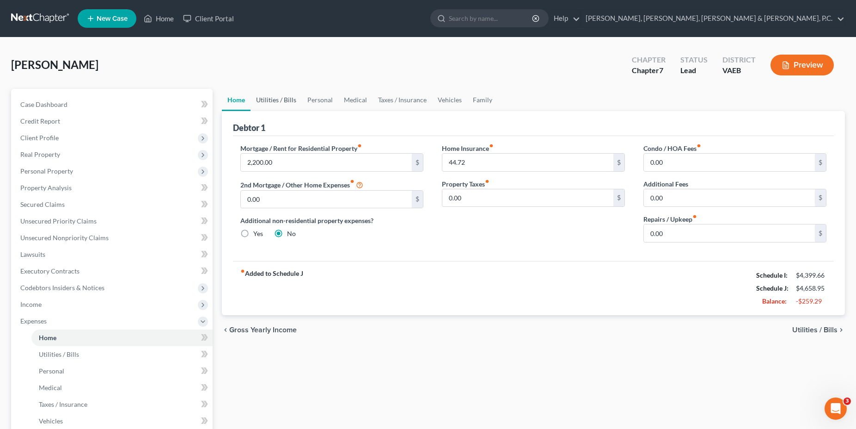
click at [279, 104] on link "Utilities / Bills" at bounding box center [276, 100] width 51 height 22
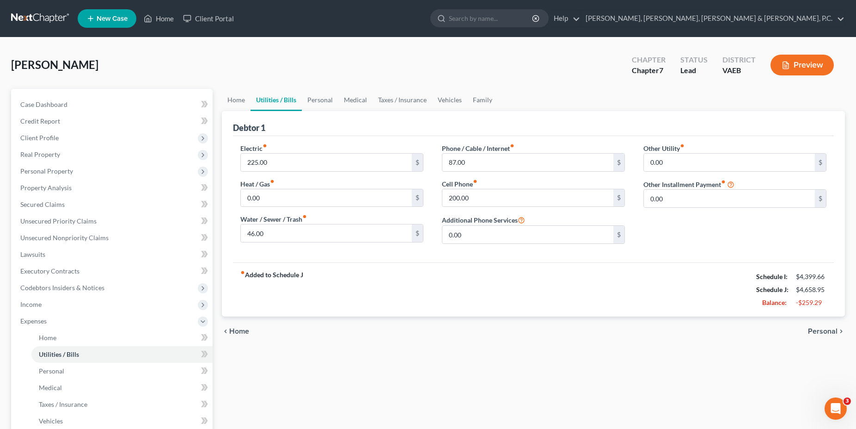
click at [332, 71] on div "[PERSON_NAME] Upgraded Chapter Chapter 7 Status Lead District VAEB Preview" at bounding box center [428, 69] width 834 height 40
click at [285, 159] on input "225.00" at bounding box center [326, 163] width 171 height 18
type input "160"
click at [293, 200] on input "65" at bounding box center [326, 198] width 171 height 18
type input "65.00"
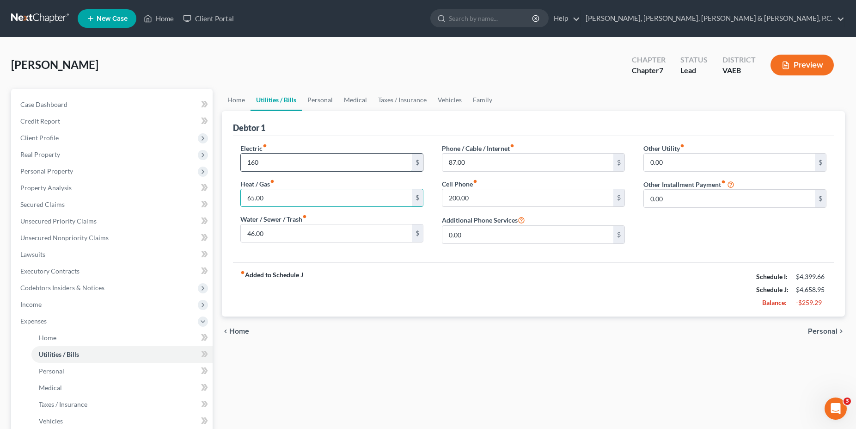
click at [271, 157] on input "160" at bounding box center [326, 163] width 171 height 18
type input "160.00"
click at [329, 92] on link "Personal" at bounding box center [320, 100] width 37 height 22
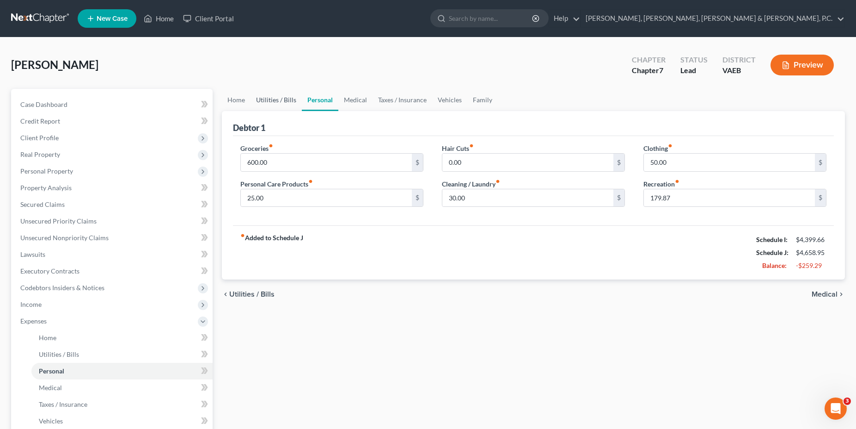
click at [287, 105] on link "Utilities / Bills" at bounding box center [276, 100] width 51 height 22
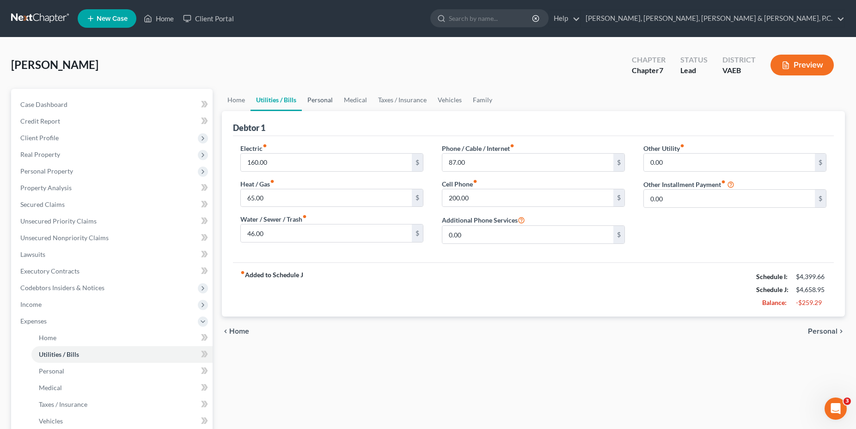
click at [313, 99] on link "Personal" at bounding box center [320, 100] width 37 height 22
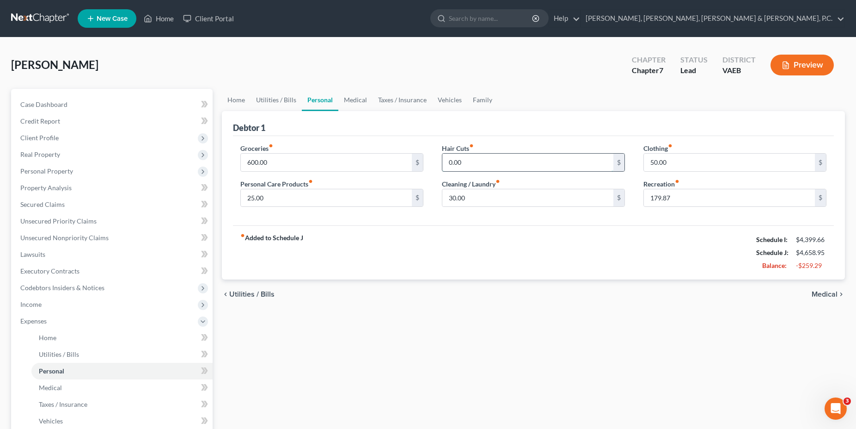
click at [484, 165] on input "0.00" at bounding box center [528, 163] width 171 height 18
type input "25.00"
click at [714, 194] on input "179.87" at bounding box center [729, 198] width 171 height 18
type input "175.00"
click at [701, 160] on input "50.00" at bounding box center [729, 163] width 171 height 18
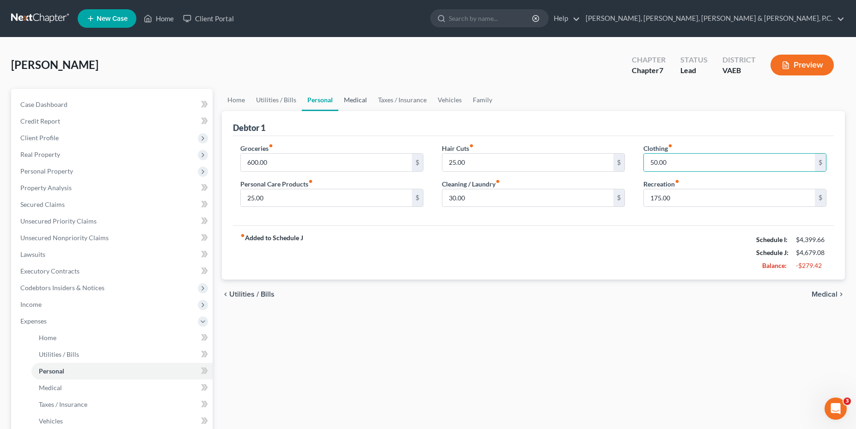
click at [350, 101] on link "Medical" at bounding box center [356, 100] width 34 height 22
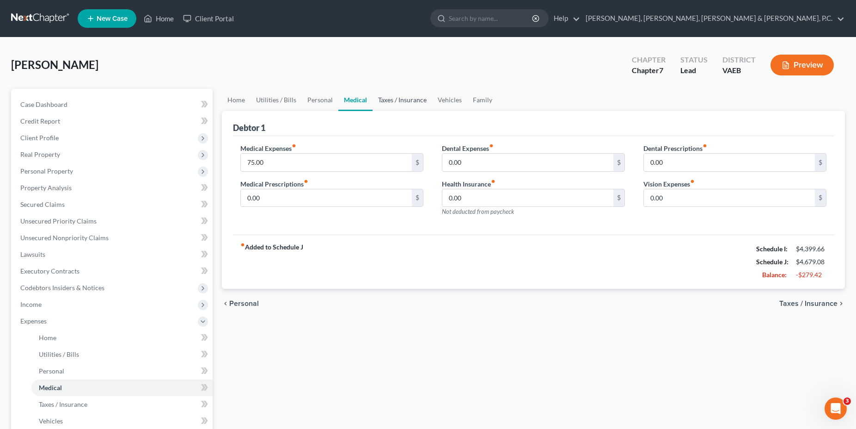
click at [377, 99] on link "Taxes / Insurance" at bounding box center [403, 100] width 60 height 22
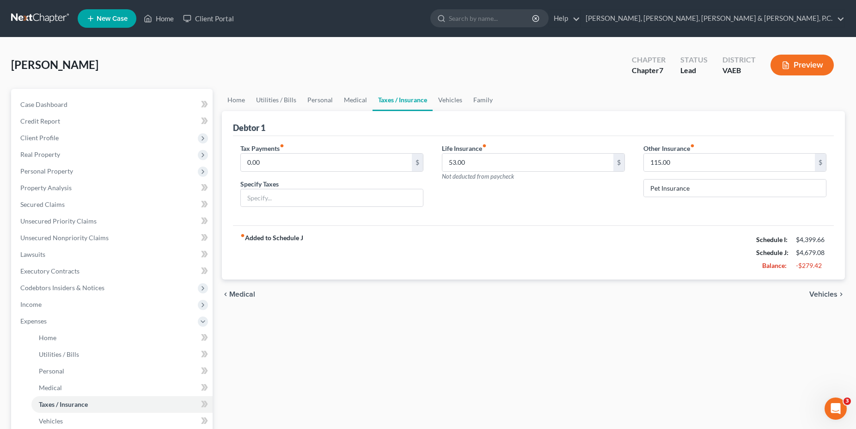
click at [431, 100] on link "Taxes / Insurance" at bounding box center [403, 100] width 60 height 22
click at [443, 101] on link "Vehicles" at bounding box center [450, 100] width 35 height 22
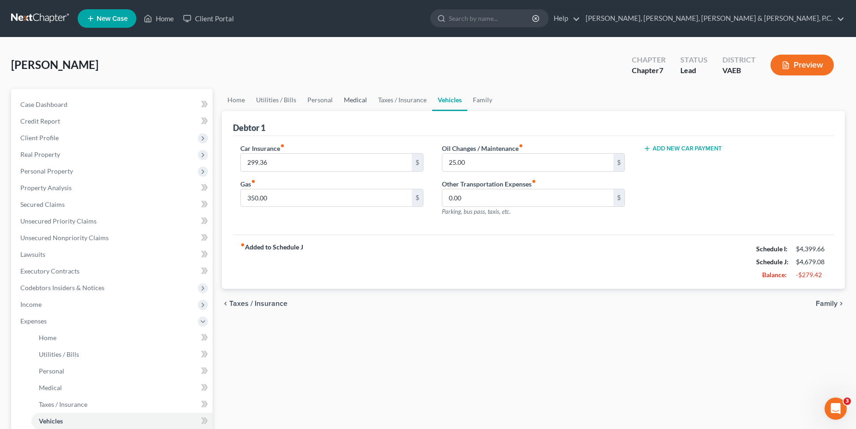
click at [357, 102] on link "Medical" at bounding box center [356, 100] width 34 height 22
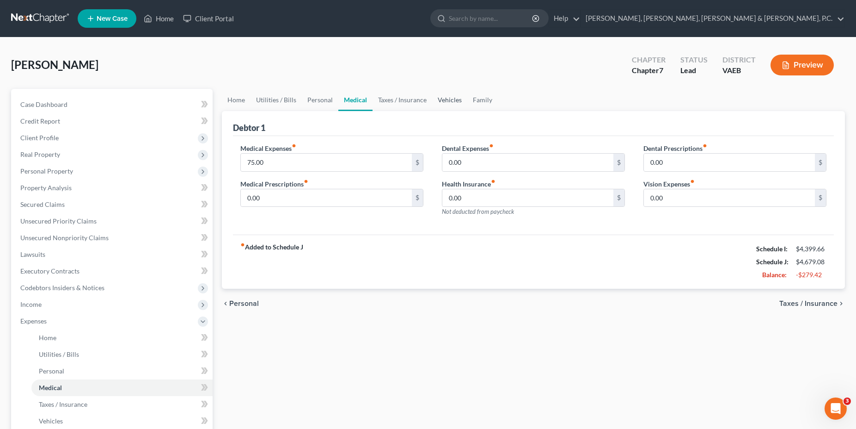
click at [440, 99] on link "Vehicles" at bounding box center [449, 100] width 35 height 22
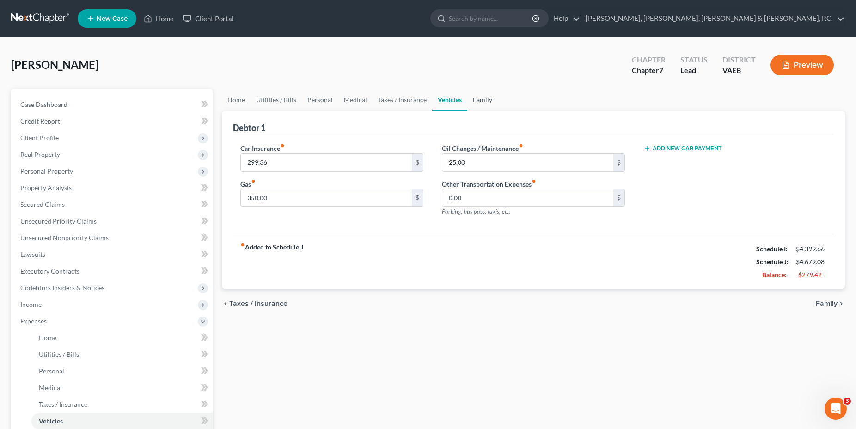
click at [472, 98] on link "Family" at bounding box center [483, 100] width 31 height 22
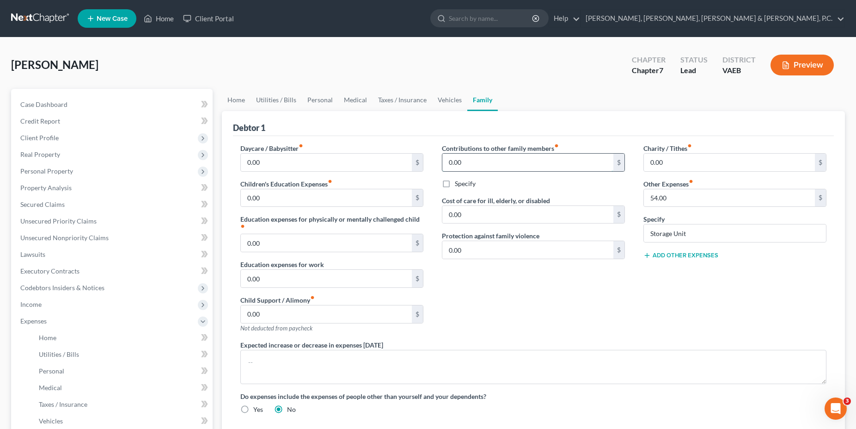
click at [525, 162] on input "0.00" at bounding box center [528, 163] width 171 height 18
click at [232, 101] on link "Home" at bounding box center [236, 100] width 29 height 22
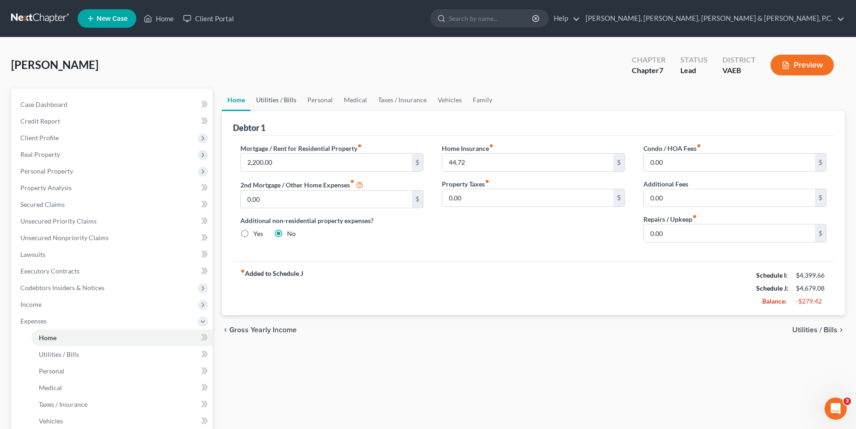
click at [269, 100] on link "Utilities / Bills" at bounding box center [276, 100] width 51 height 22
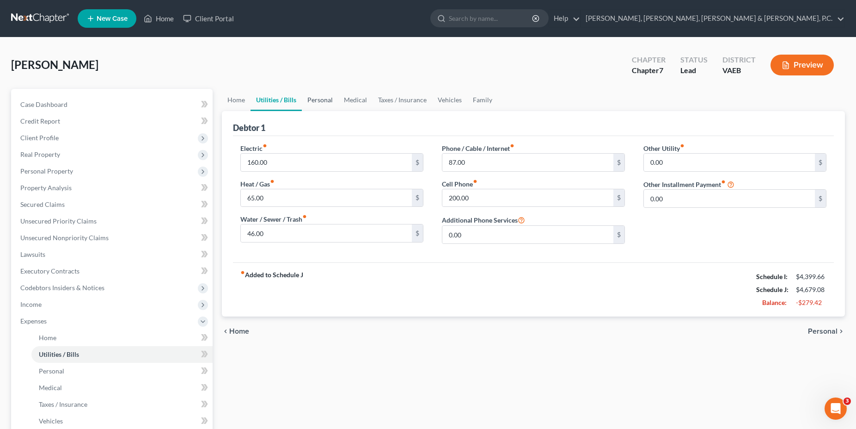
click at [320, 99] on link "Personal" at bounding box center [320, 100] width 37 height 22
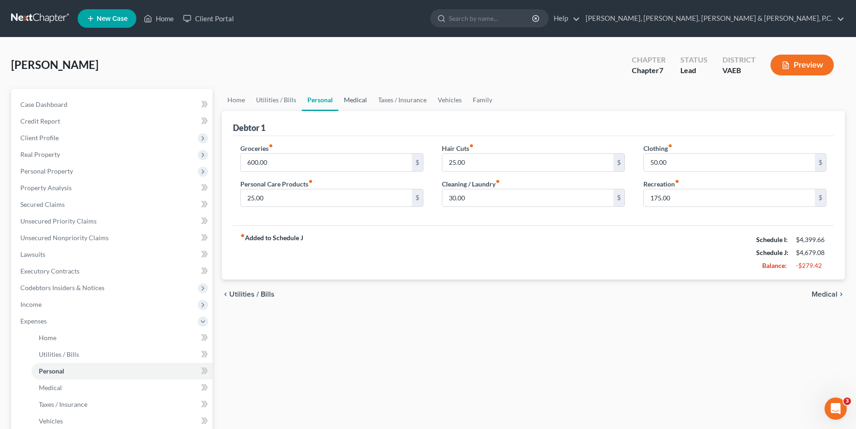
click at [351, 97] on link "Medical" at bounding box center [356, 100] width 34 height 22
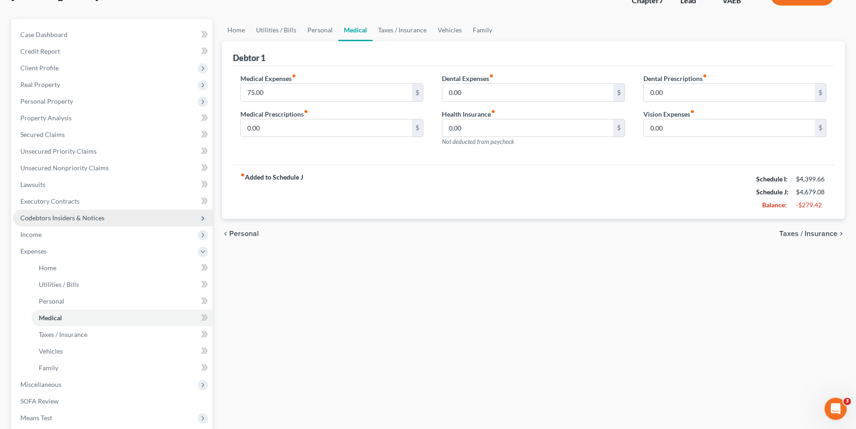
scroll to position [179, 0]
